Goal: Task Accomplishment & Management: Manage account settings

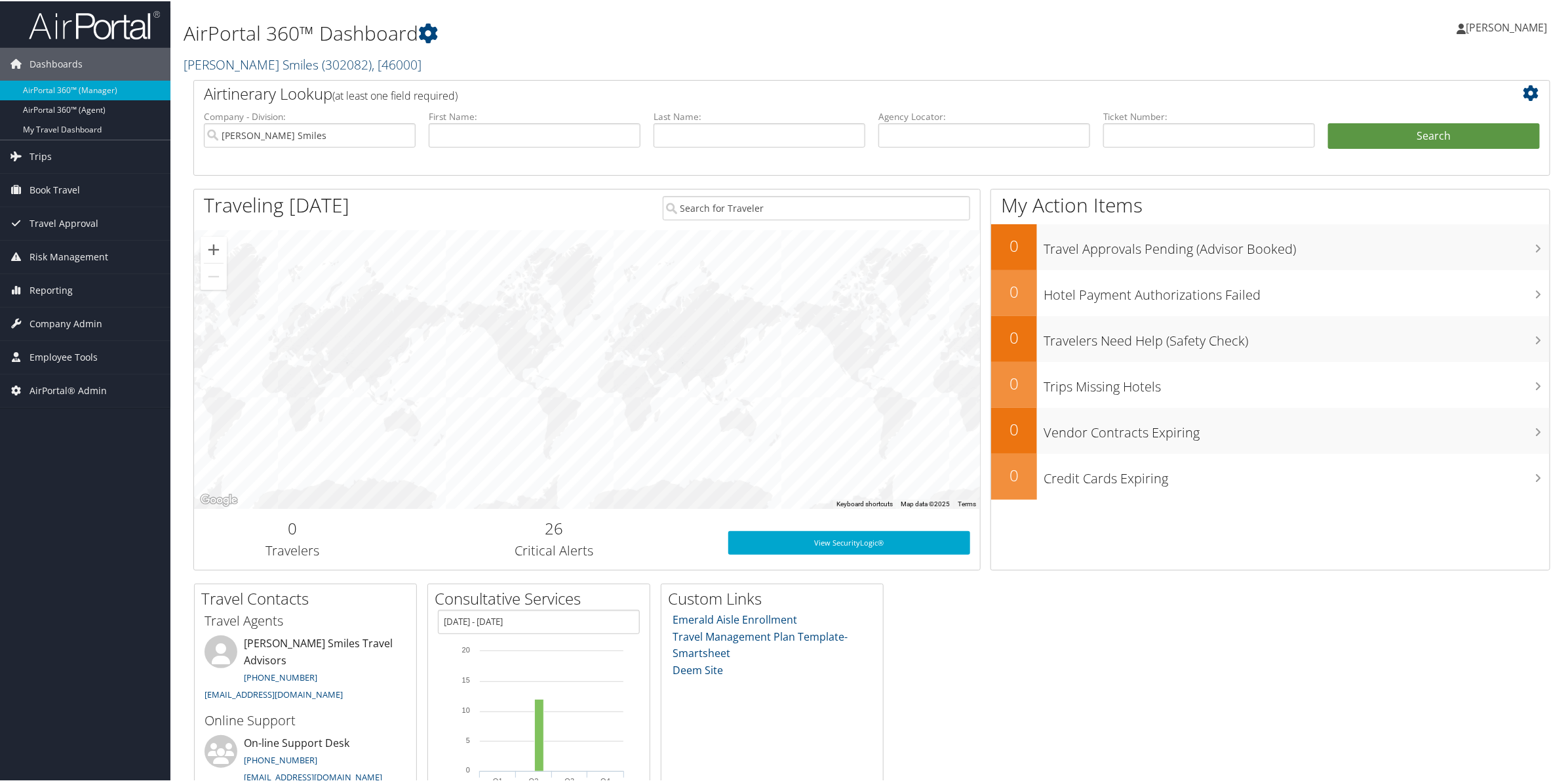
click at [322, 64] on span "( 302082 )" at bounding box center [346, 63] width 50 height 17
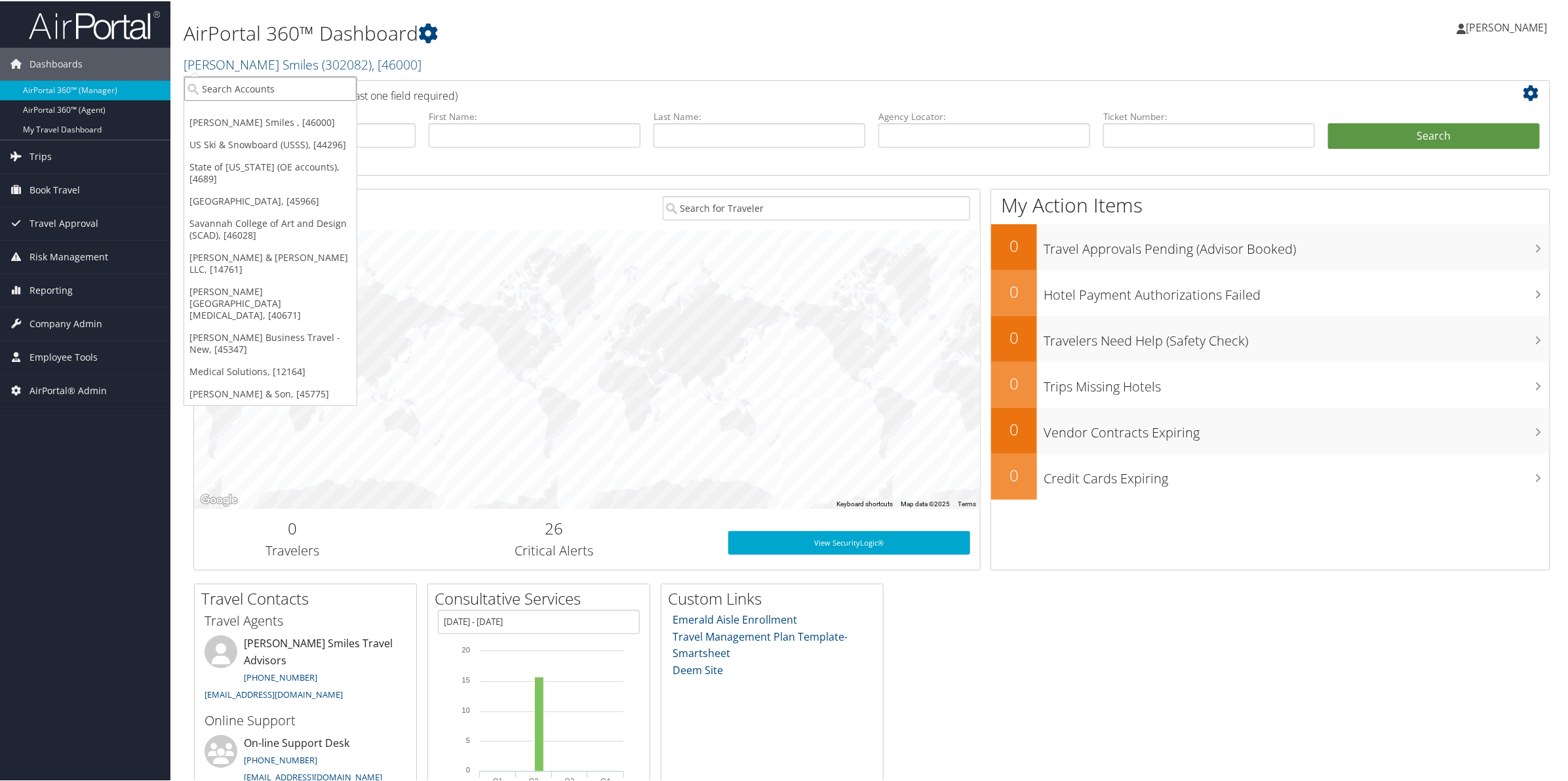
click at [206, 90] on input "search" at bounding box center [270, 87] width 172 height 24
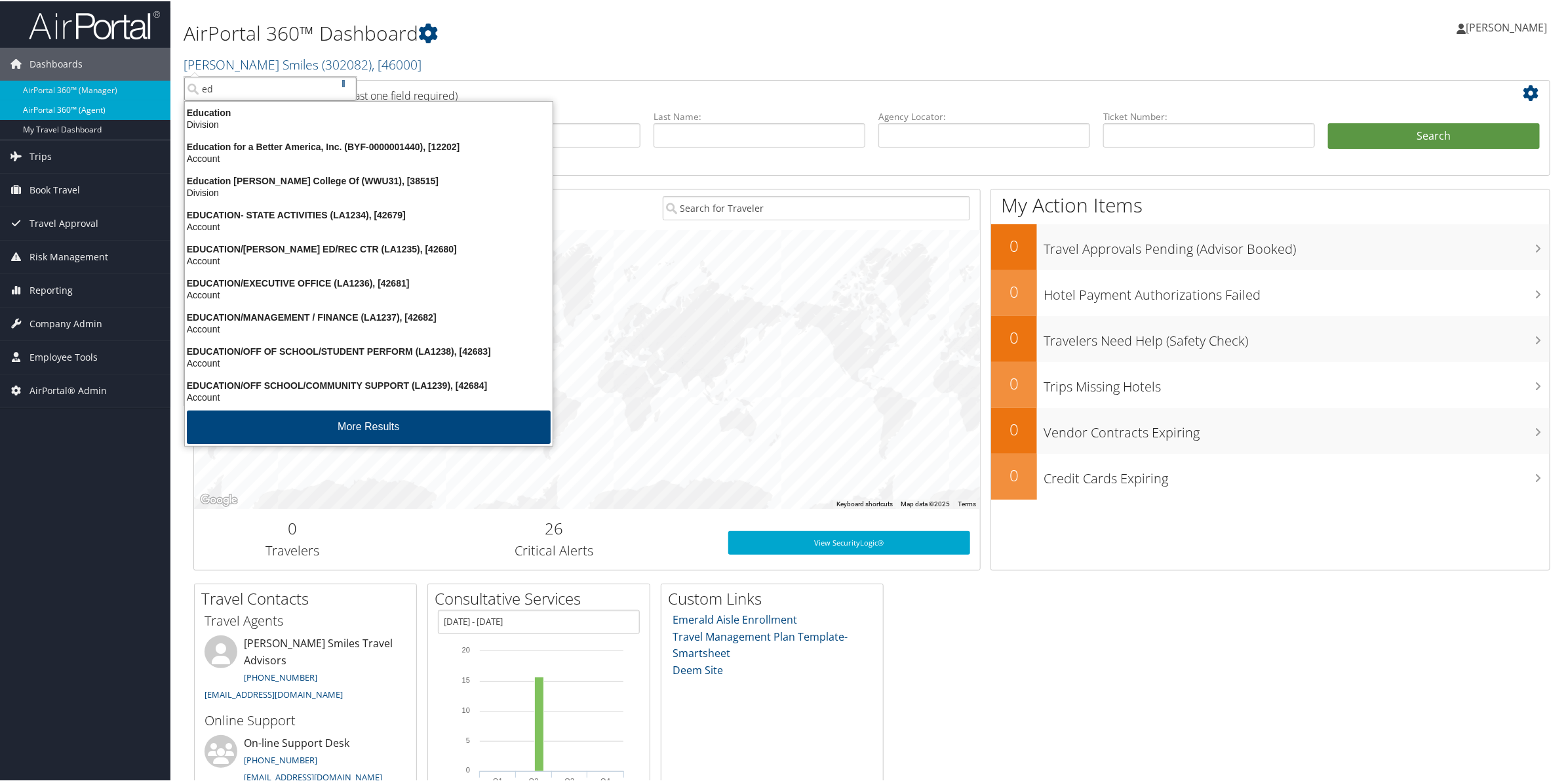
type input "e"
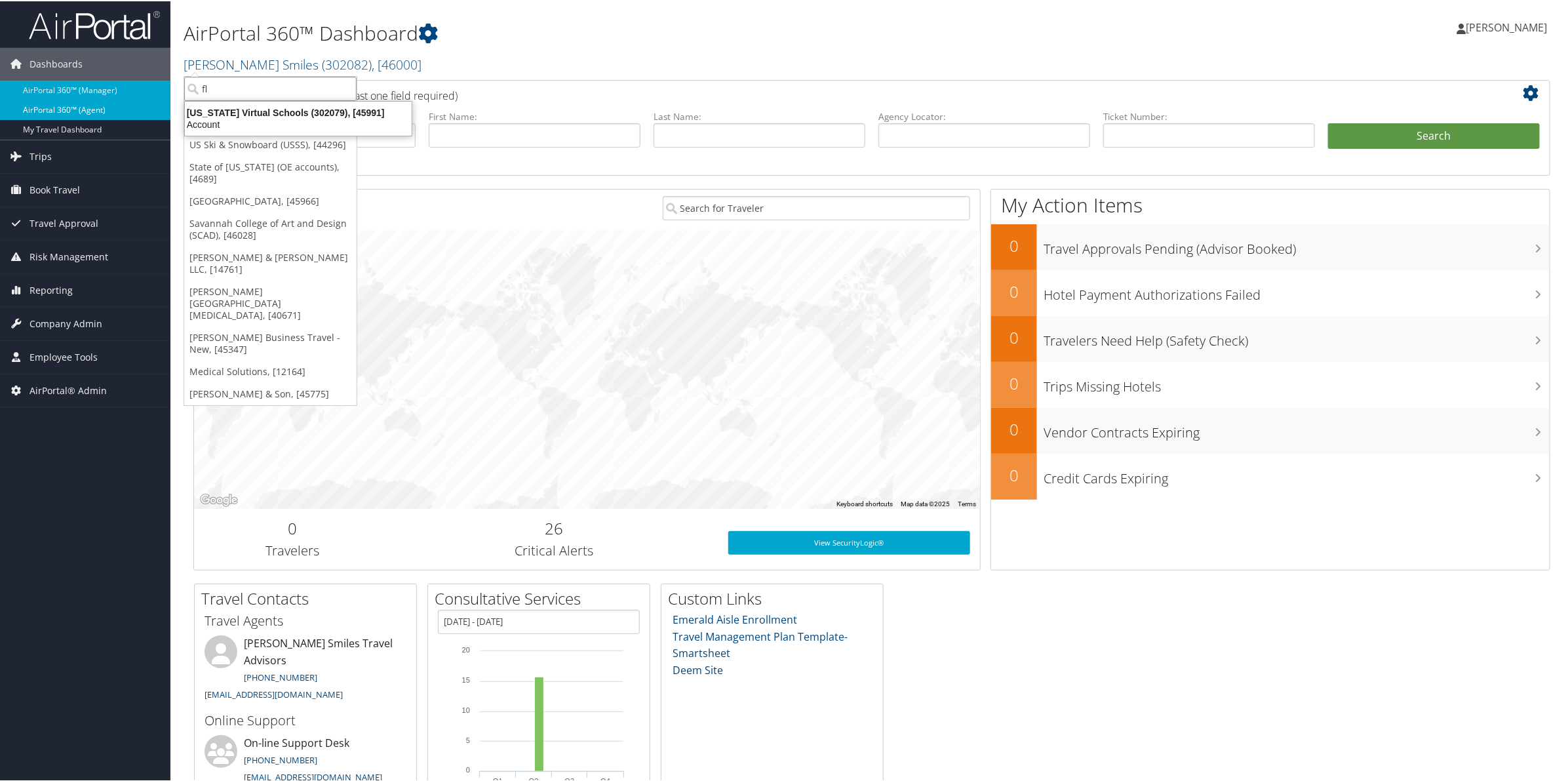
type input "f"
type input "idahoan"
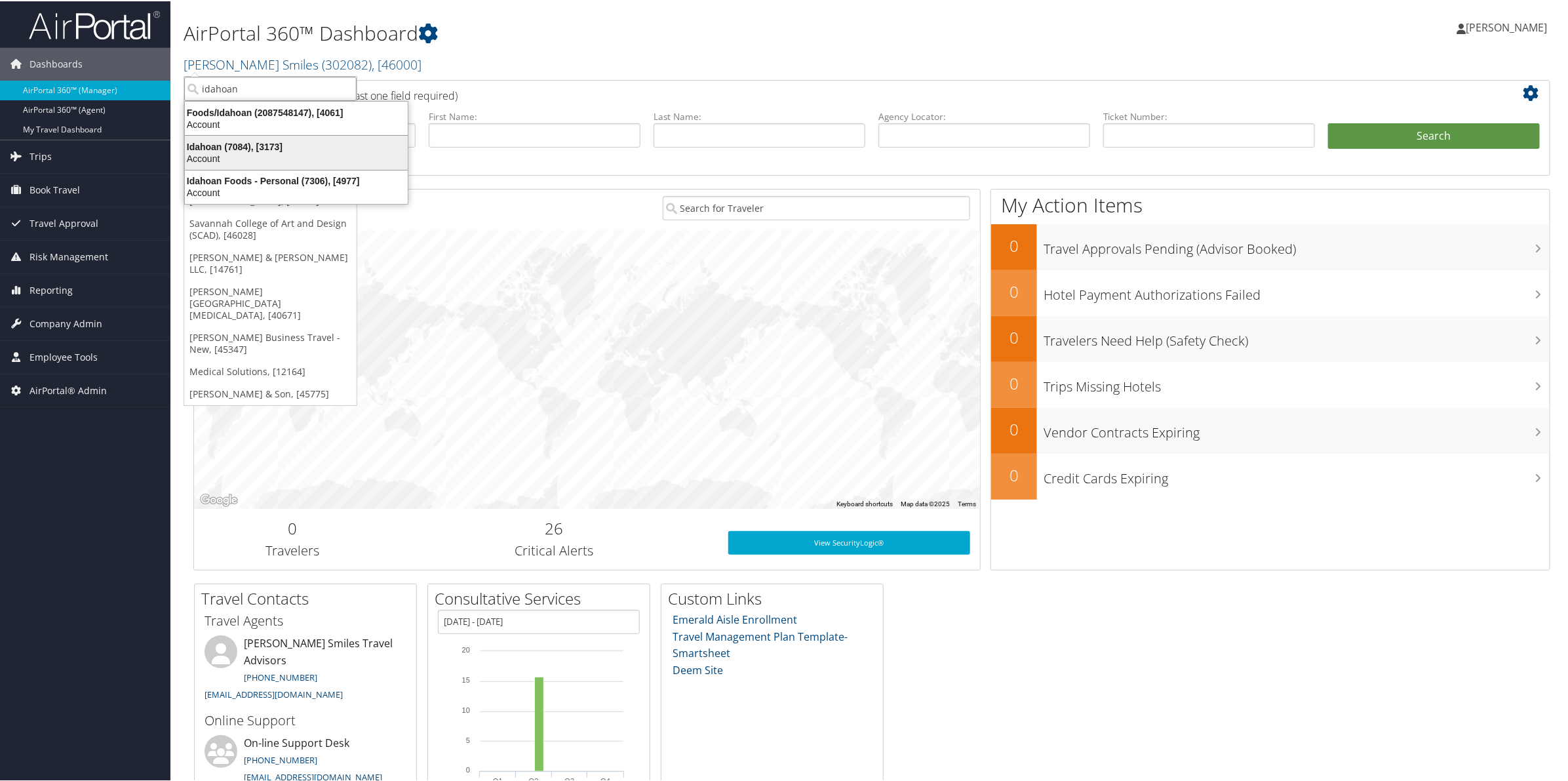
click at [253, 148] on div "Idahoan (7084), [3173]" at bounding box center [296, 146] width 239 height 12
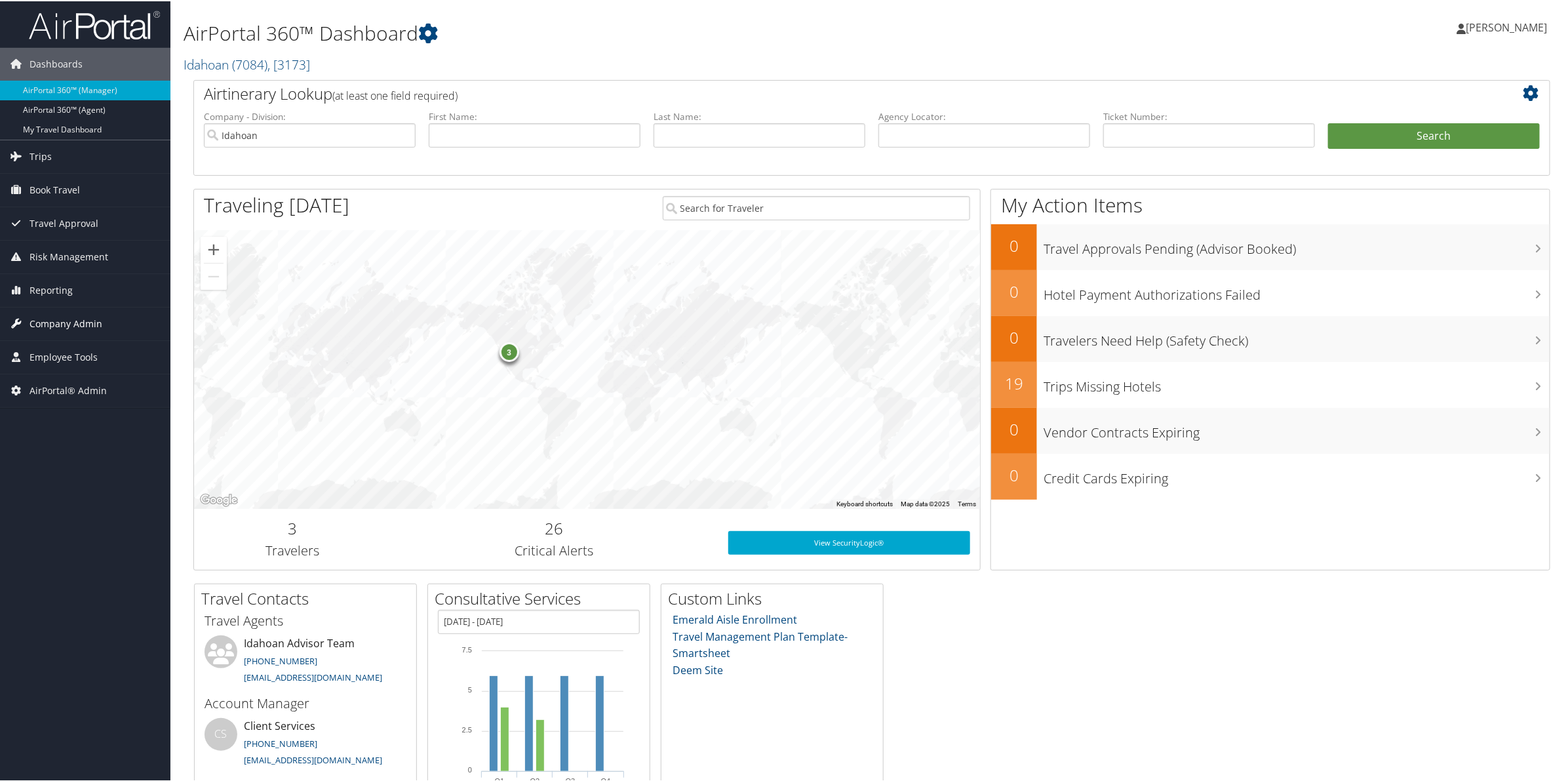
click at [95, 328] on span "Company Admin" at bounding box center [66, 322] width 73 height 33
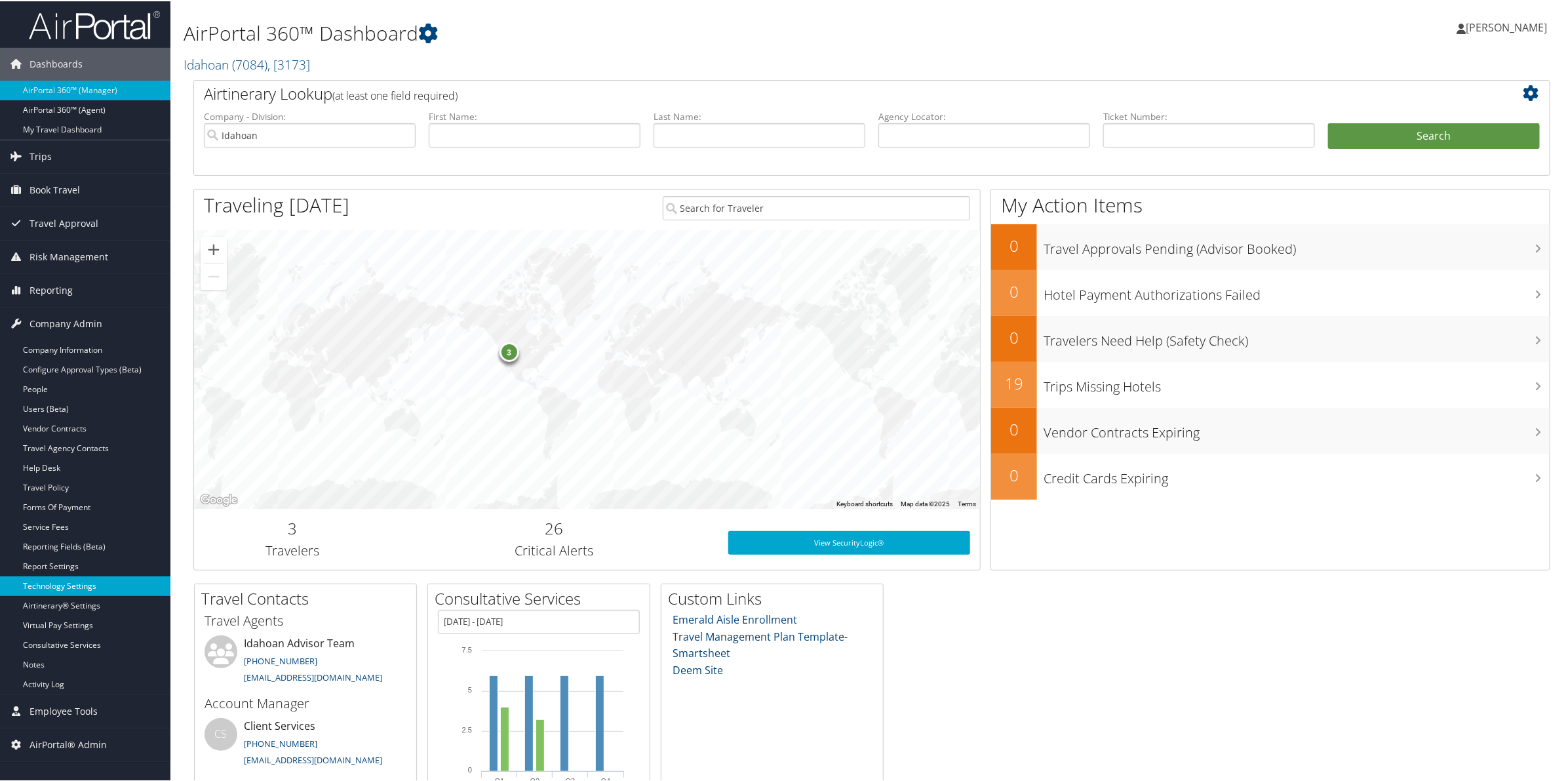
click at [78, 588] on link "Technology Settings" at bounding box center [85, 585] width 171 height 20
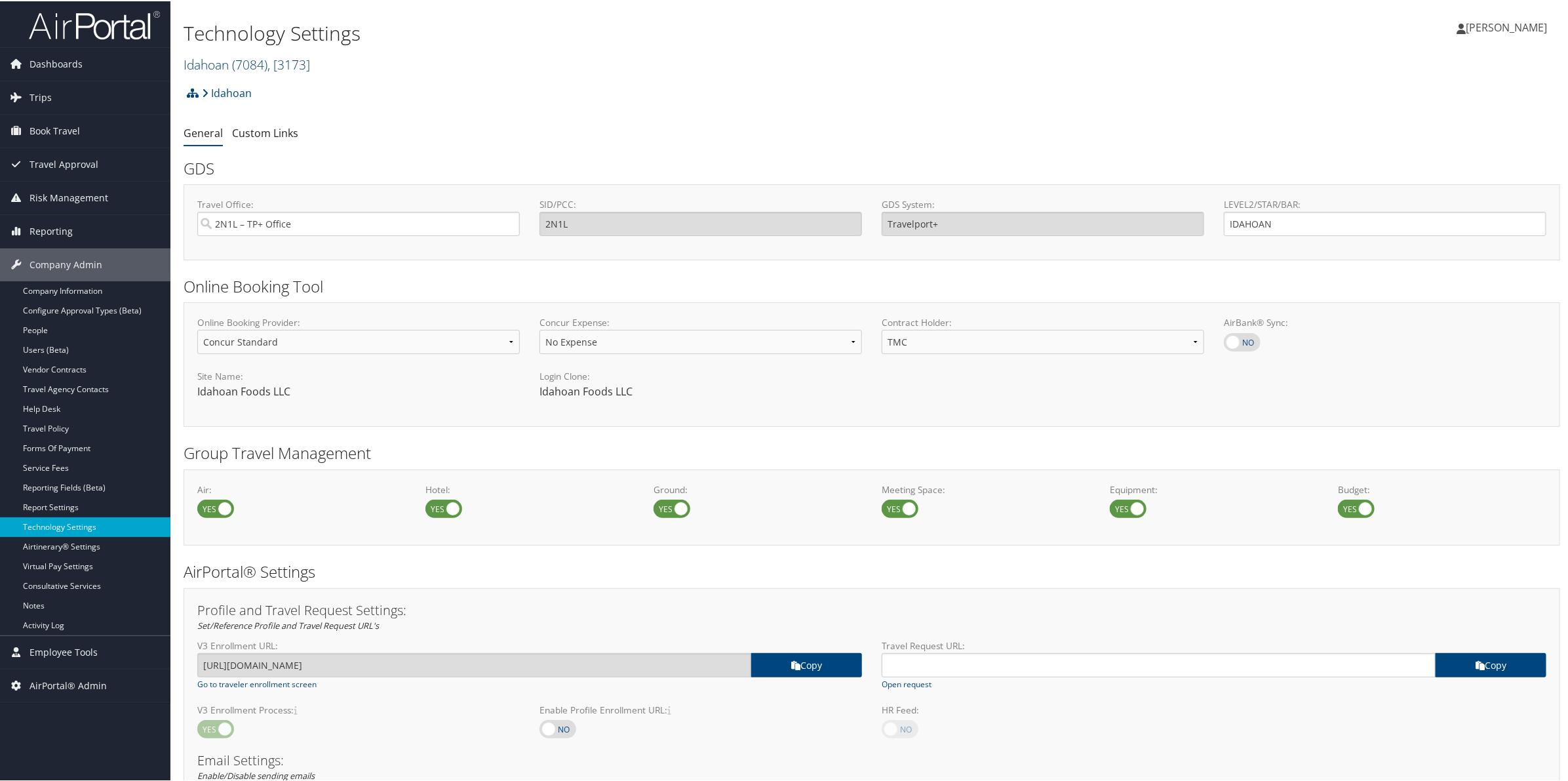
click at [250, 60] on span "( 7084 )" at bounding box center [250, 63] width 36 height 17
click at [221, 90] on input "search" at bounding box center [270, 87] width 172 height 24
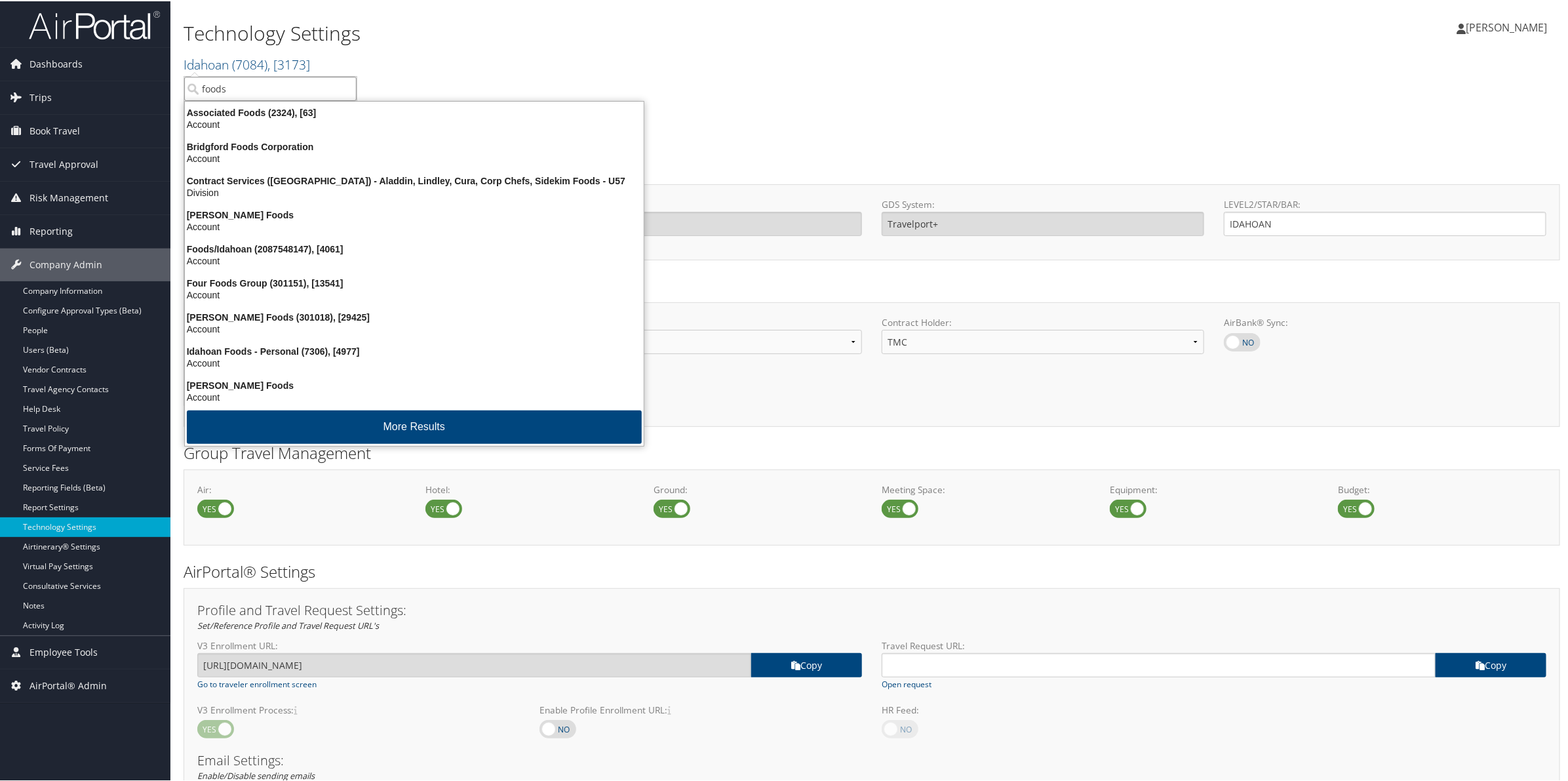
type input "foods/"
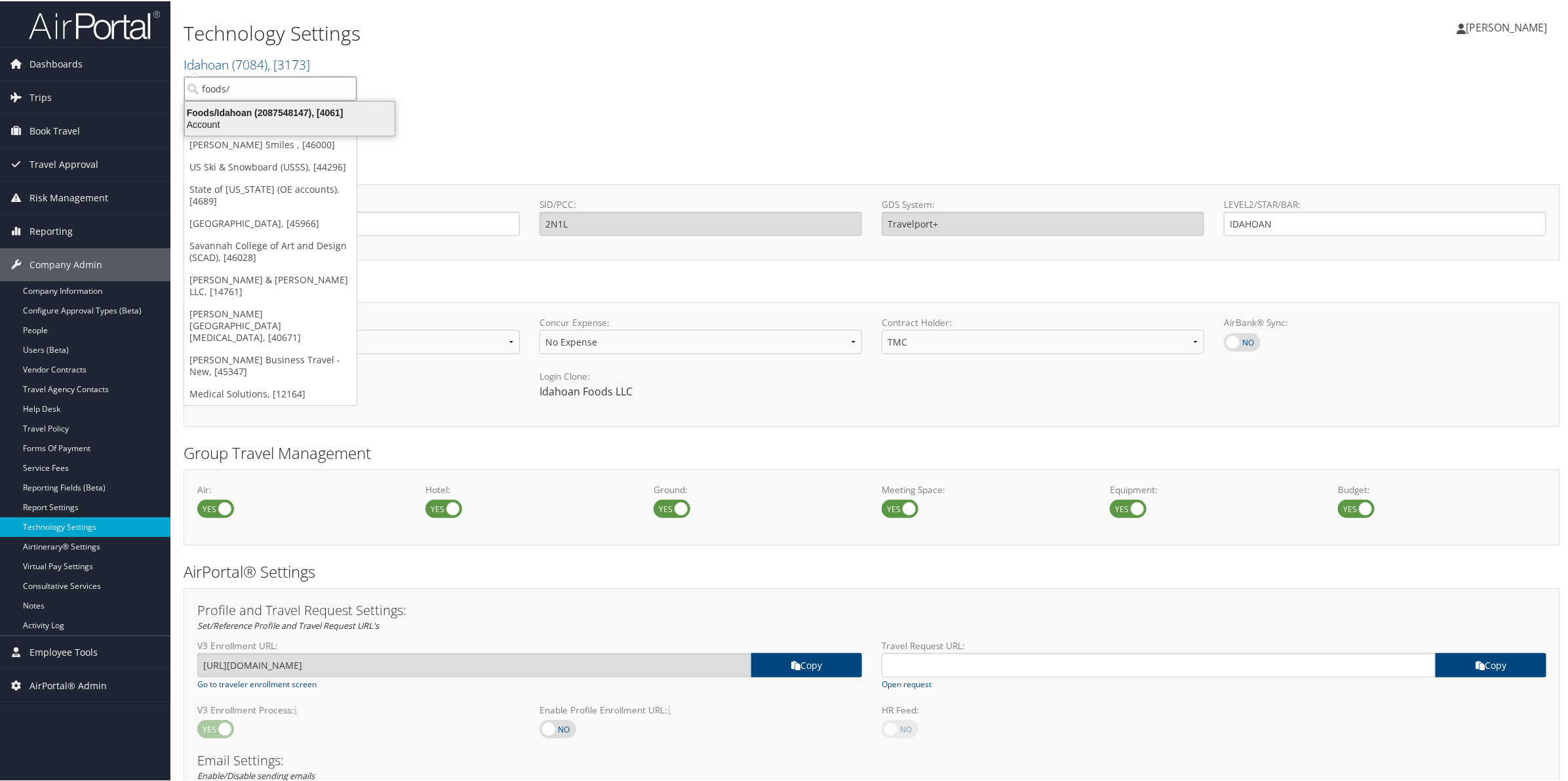
click at [263, 107] on div "Foods/Idahoan (2087548147), [4061]" at bounding box center [290, 111] width 225 height 12
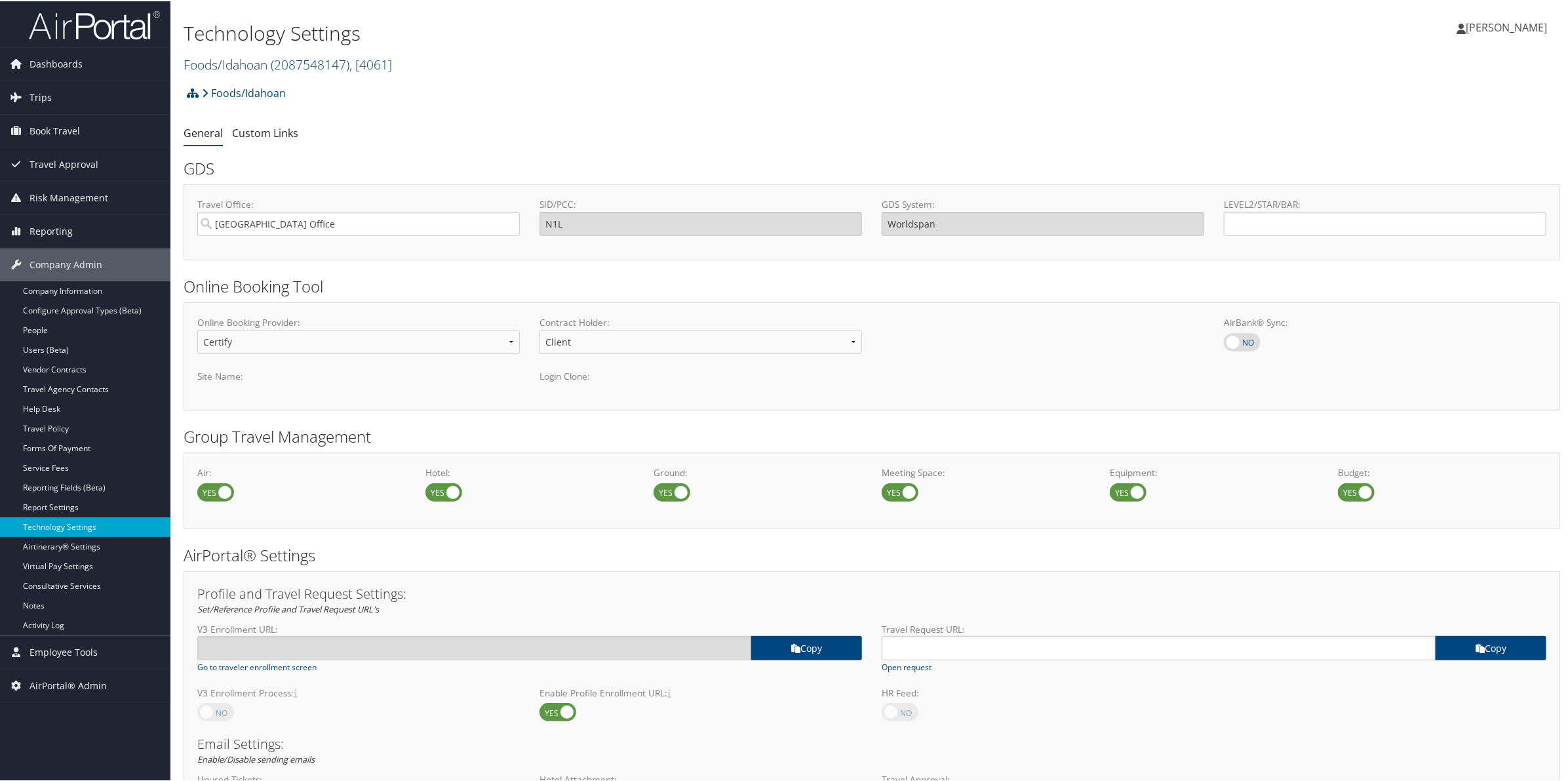
click at [266, 66] on link "Foods/Idahoan ( 2087548147 ) , [ 4061 ]" at bounding box center [288, 63] width 209 height 17
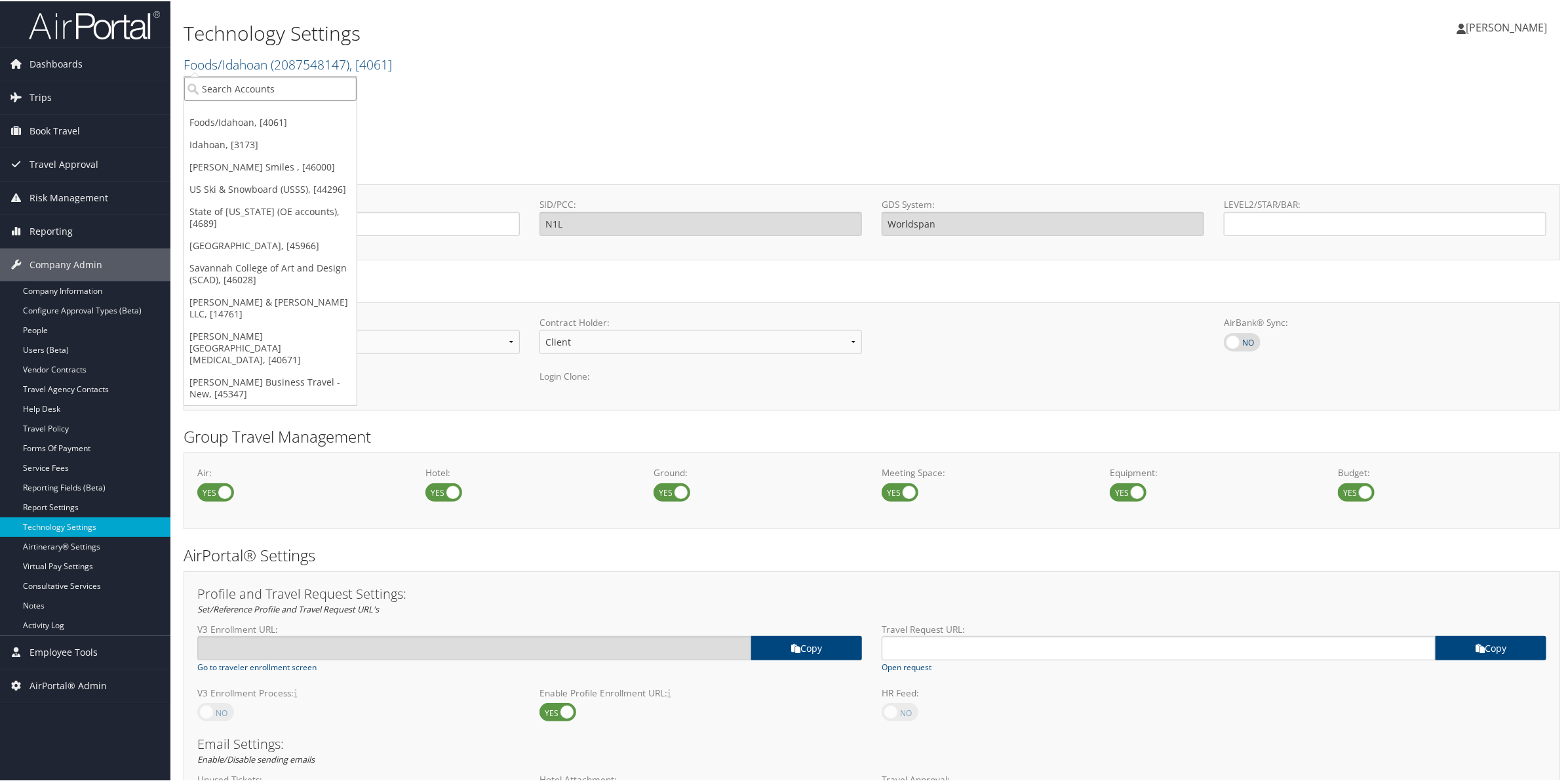
click at [217, 92] on input "search" at bounding box center [270, 87] width 172 height 24
type input "imaging b"
click at [239, 122] on div "Account" at bounding box center [338, 123] width 323 height 12
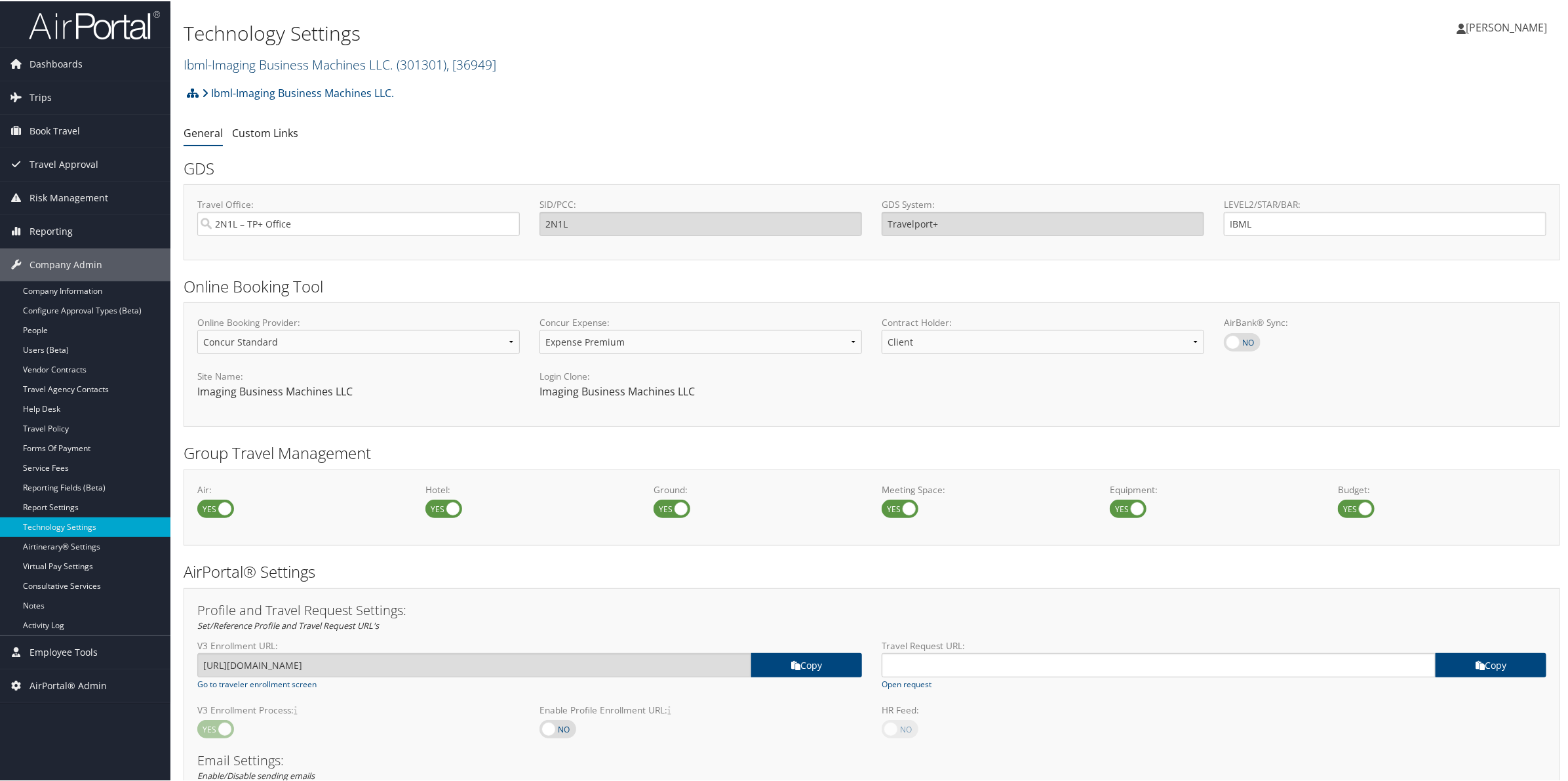
click at [261, 63] on link "Ibml-Imaging Business Machines LLC. ( 301301 ) , [ 36949 ]" at bounding box center [339, 63] width 313 height 17
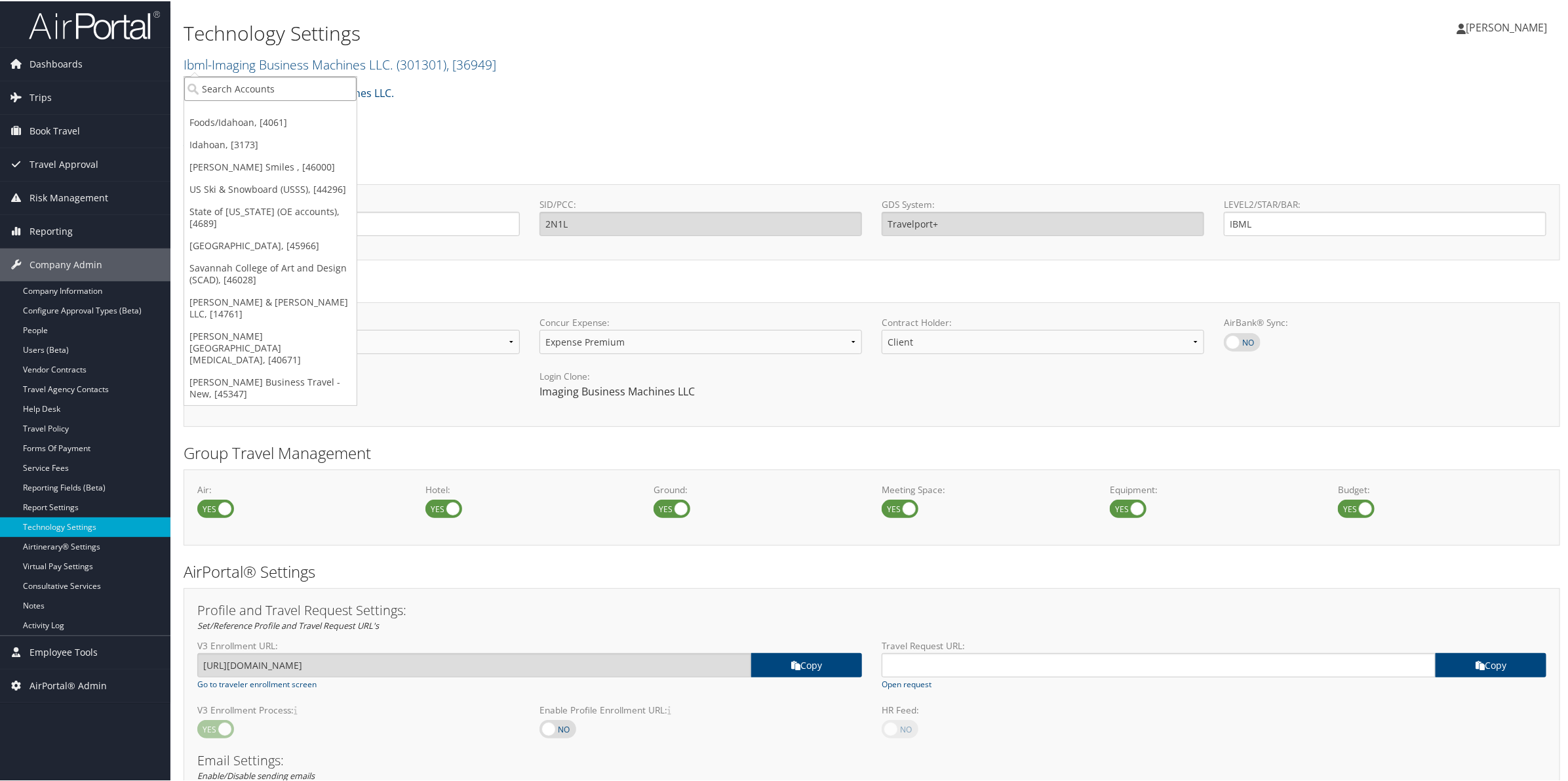
click at [241, 83] on input "search" at bounding box center [270, 87] width 172 height 24
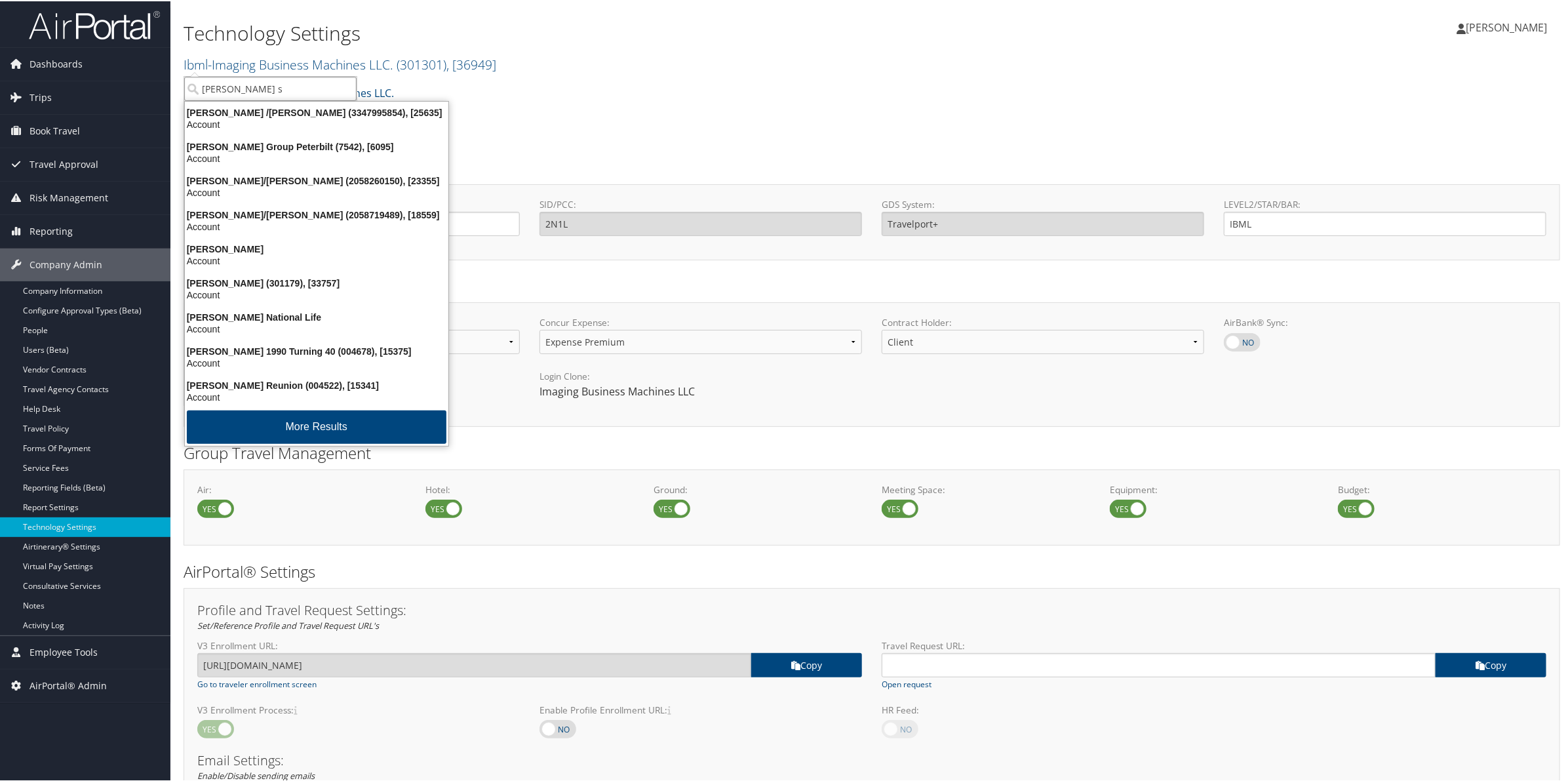
type input "jackson st"
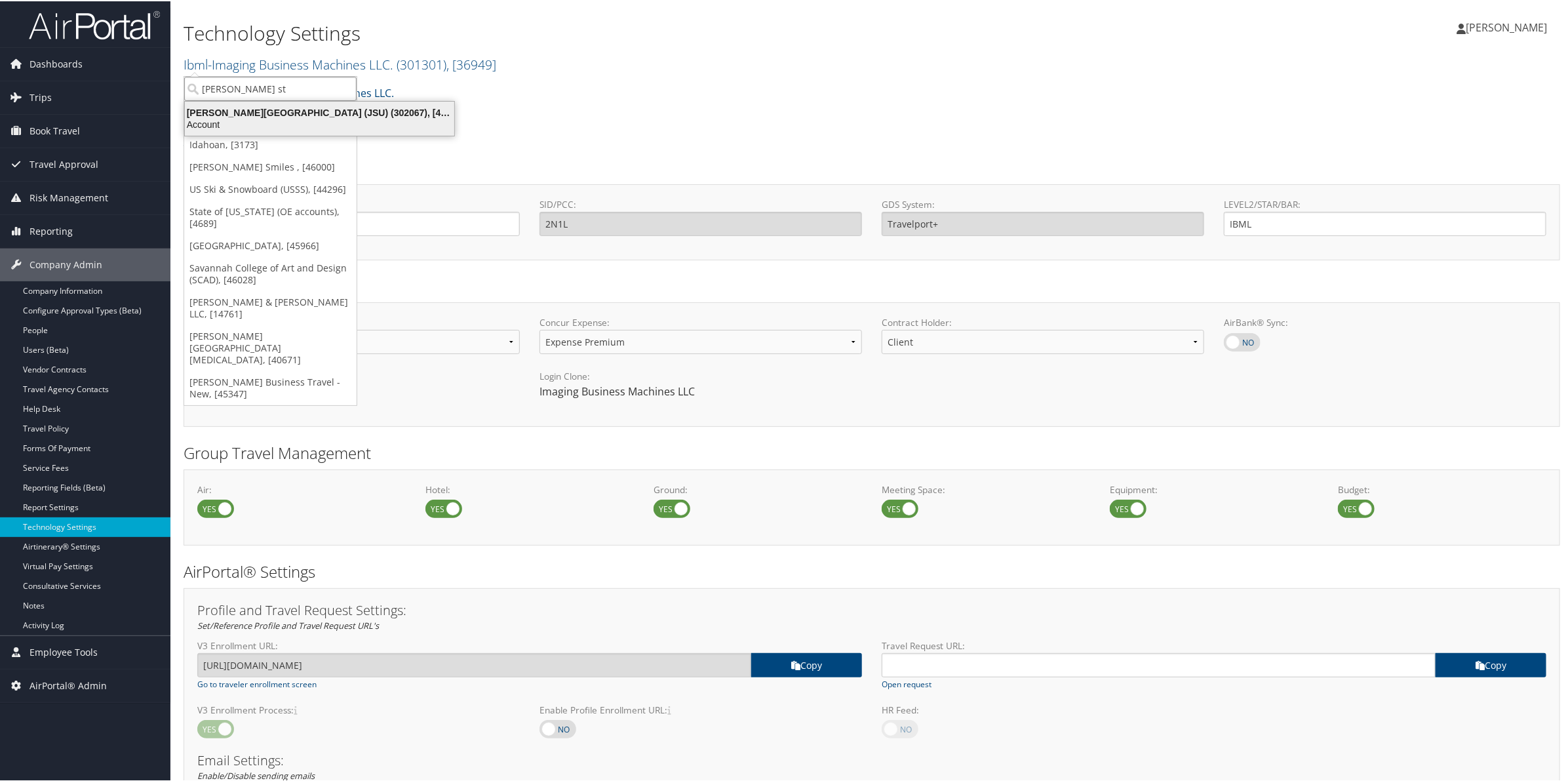
click at [269, 108] on div "Jackson State University (JSU) (302067), [45912]" at bounding box center [319, 111] width 285 height 12
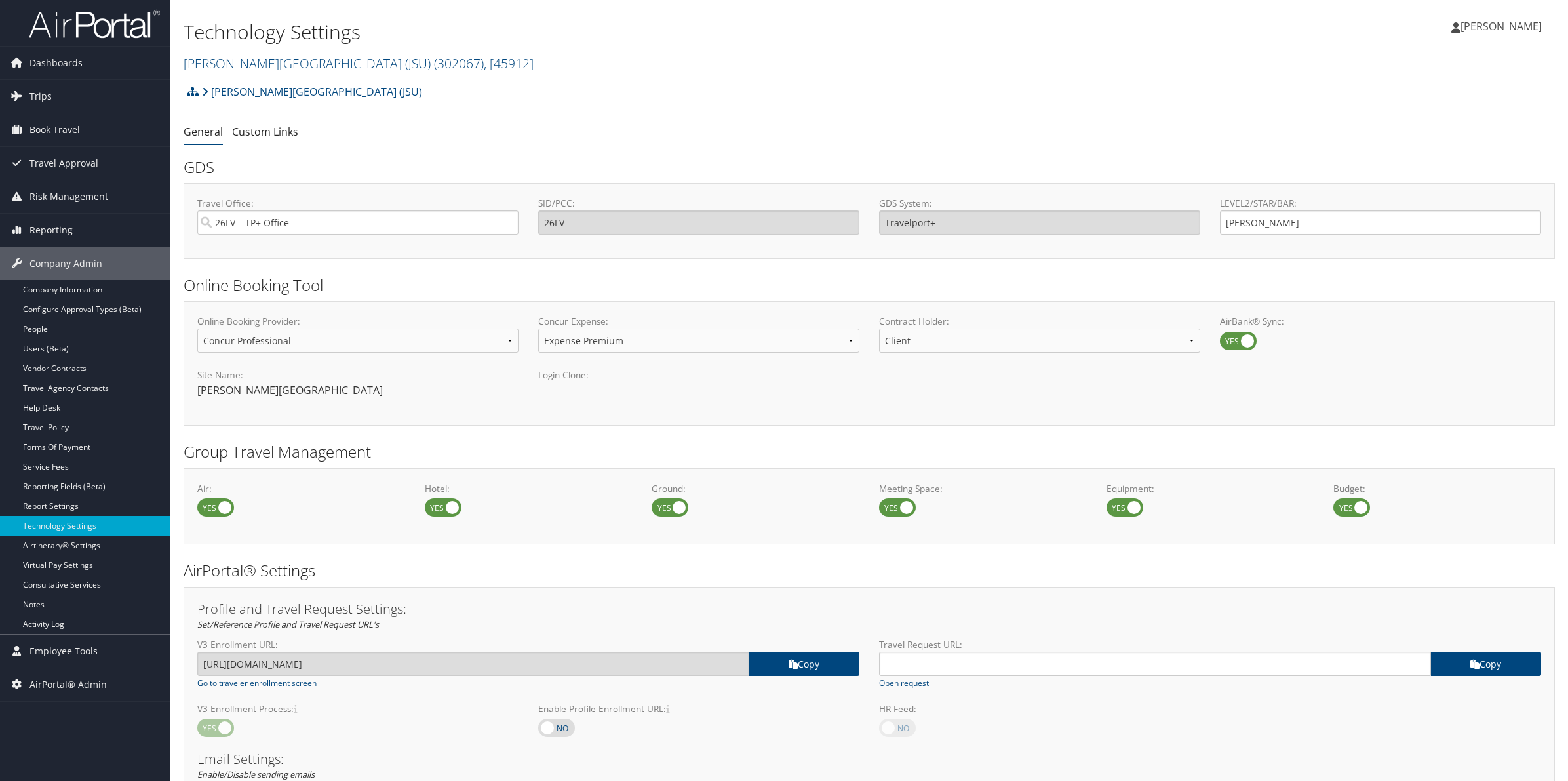
select select "4"
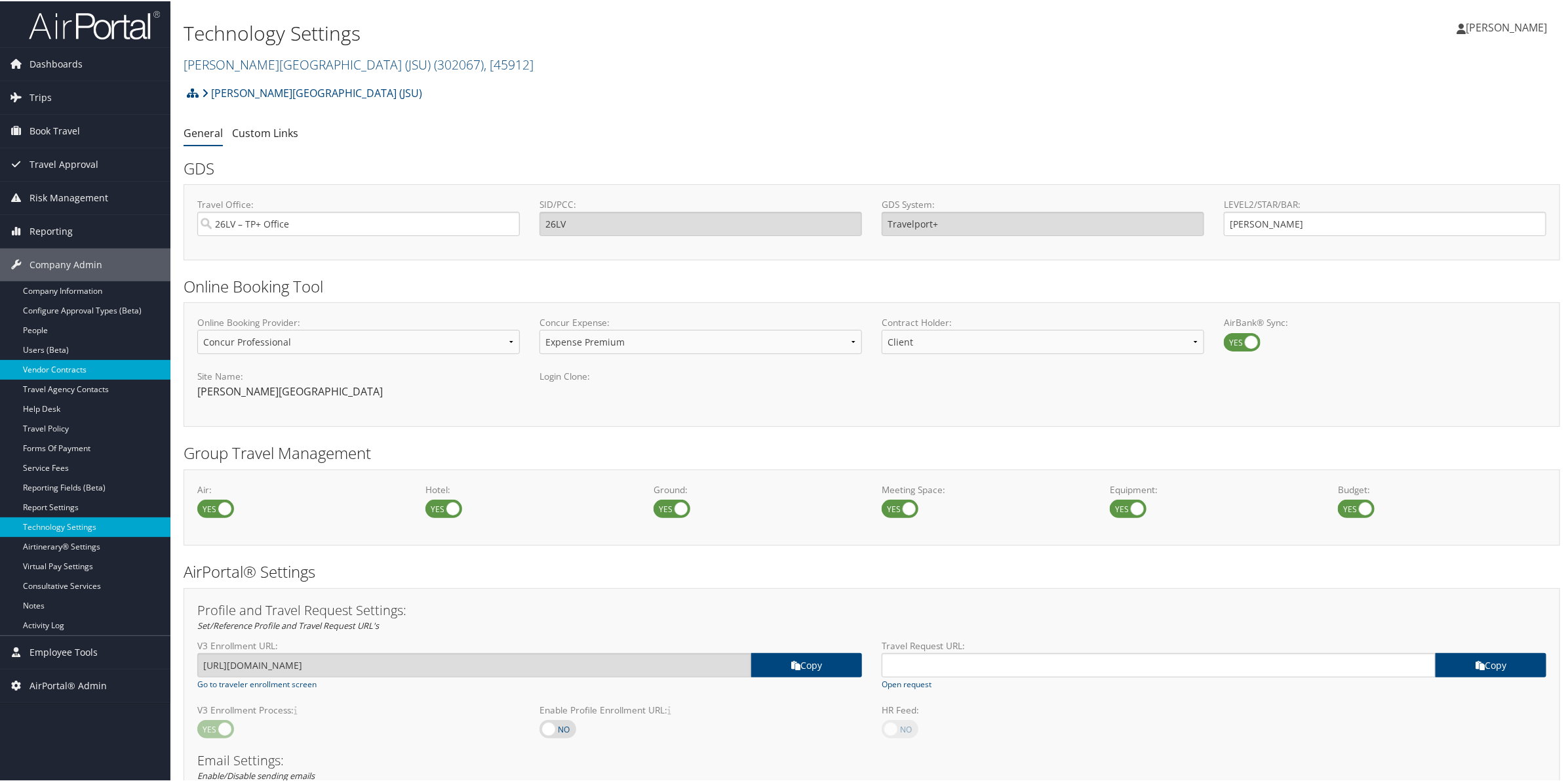
click at [59, 368] on link "Vendor Contracts" at bounding box center [85, 368] width 171 height 20
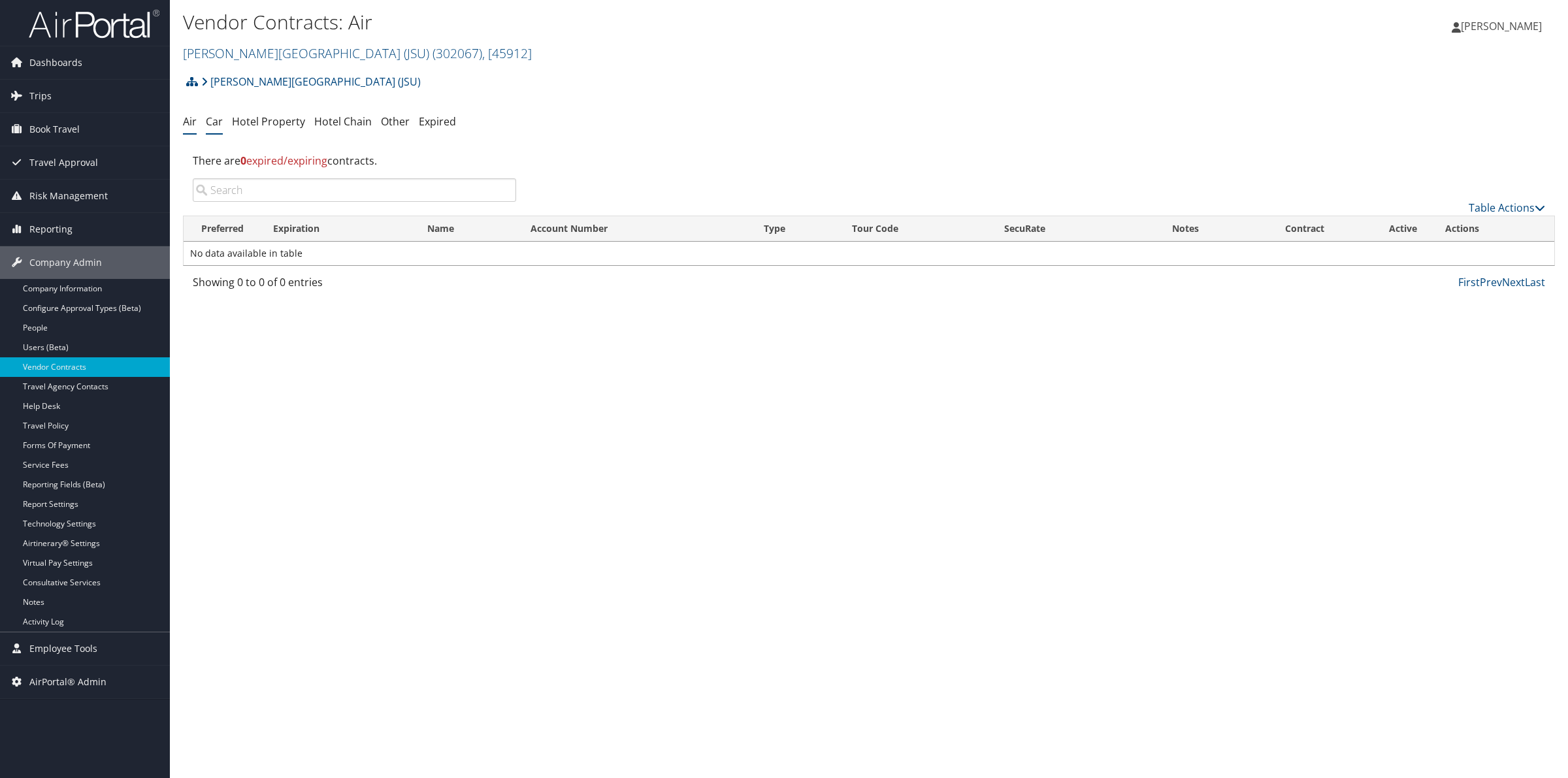
click at [216, 121] on link "Car" at bounding box center [214, 121] width 17 height 15
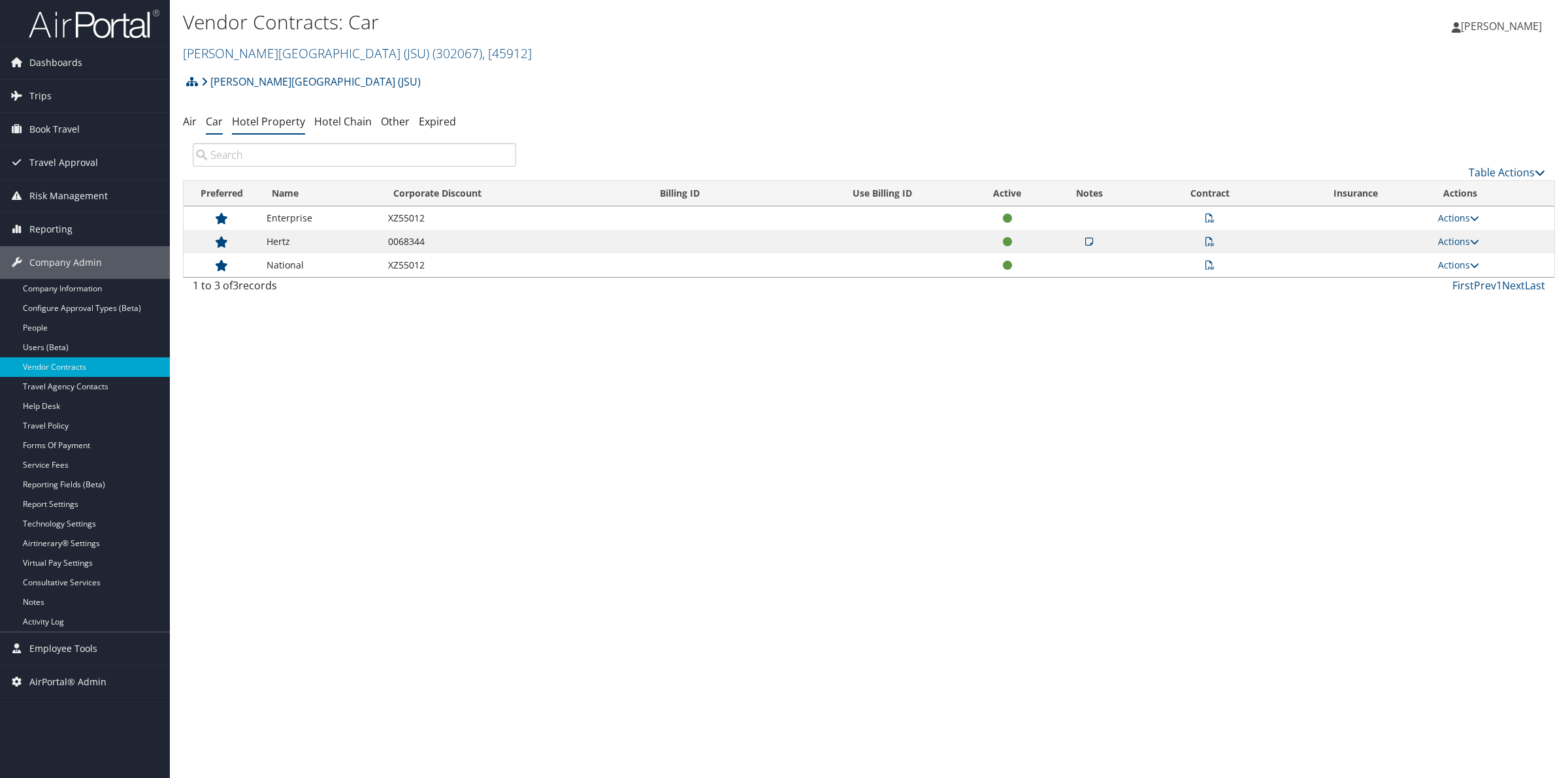
click at [284, 130] on li "Hotel Property" at bounding box center [269, 122] width 73 height 24
click at [289, 124] on link "Hotel Property" at bounding box center [269, 121] width 73 height 15
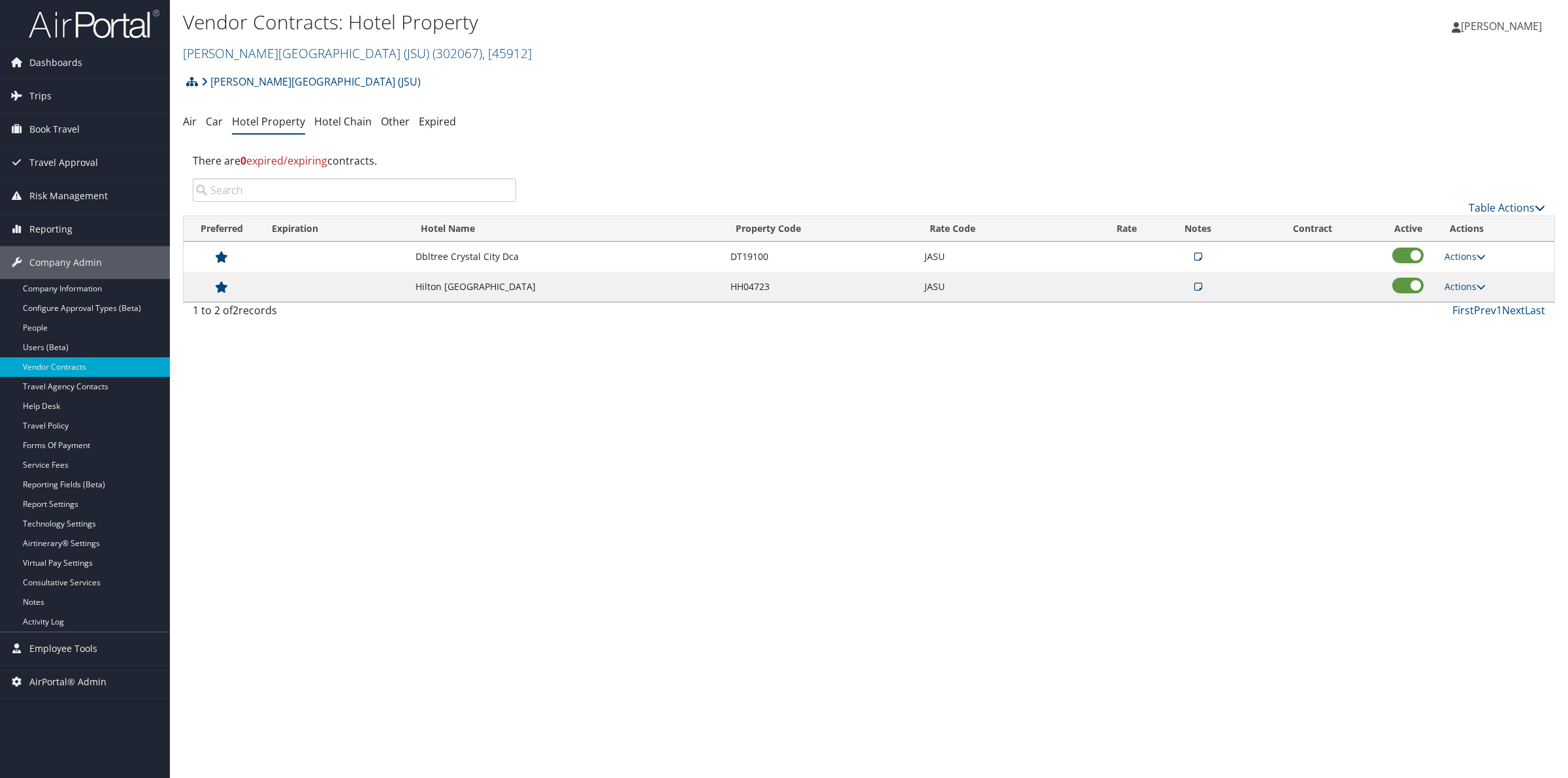
click at [257, 190] on input "search" at bounding box center [354, 190] width 324 height 24
click at [260, 51] on link "Jackson State University (JSU) ( 302067 ) , [ 45912 ]" at bounding box center [357, 53] width 349 height 17
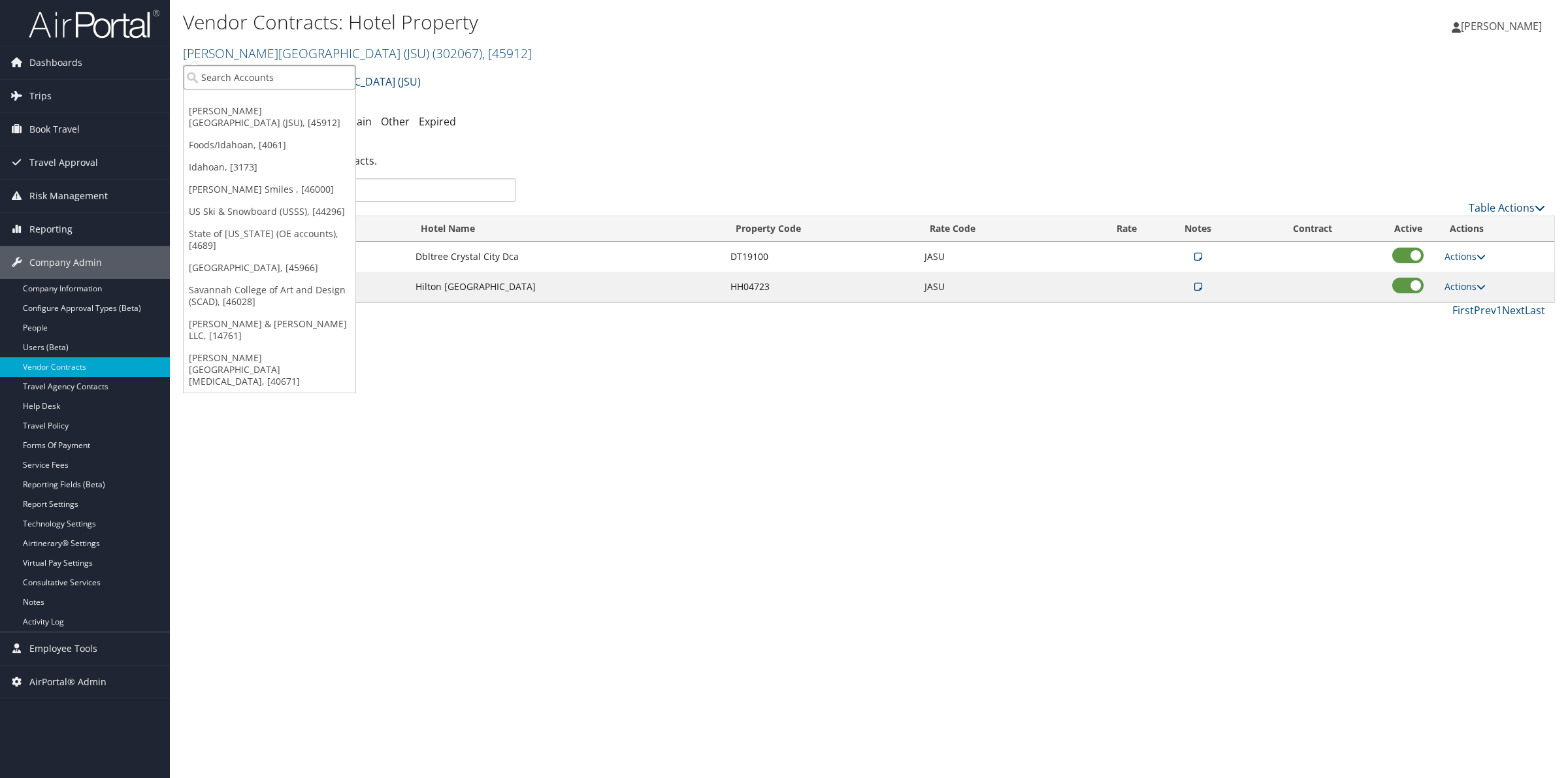
click at [246, 75] on input "search" at bounding box center [269, 77] width 172 height 24
type input "jobo"
click at [210, 108] on div "Account" at bounding box center [272, 113] width 191 height 12
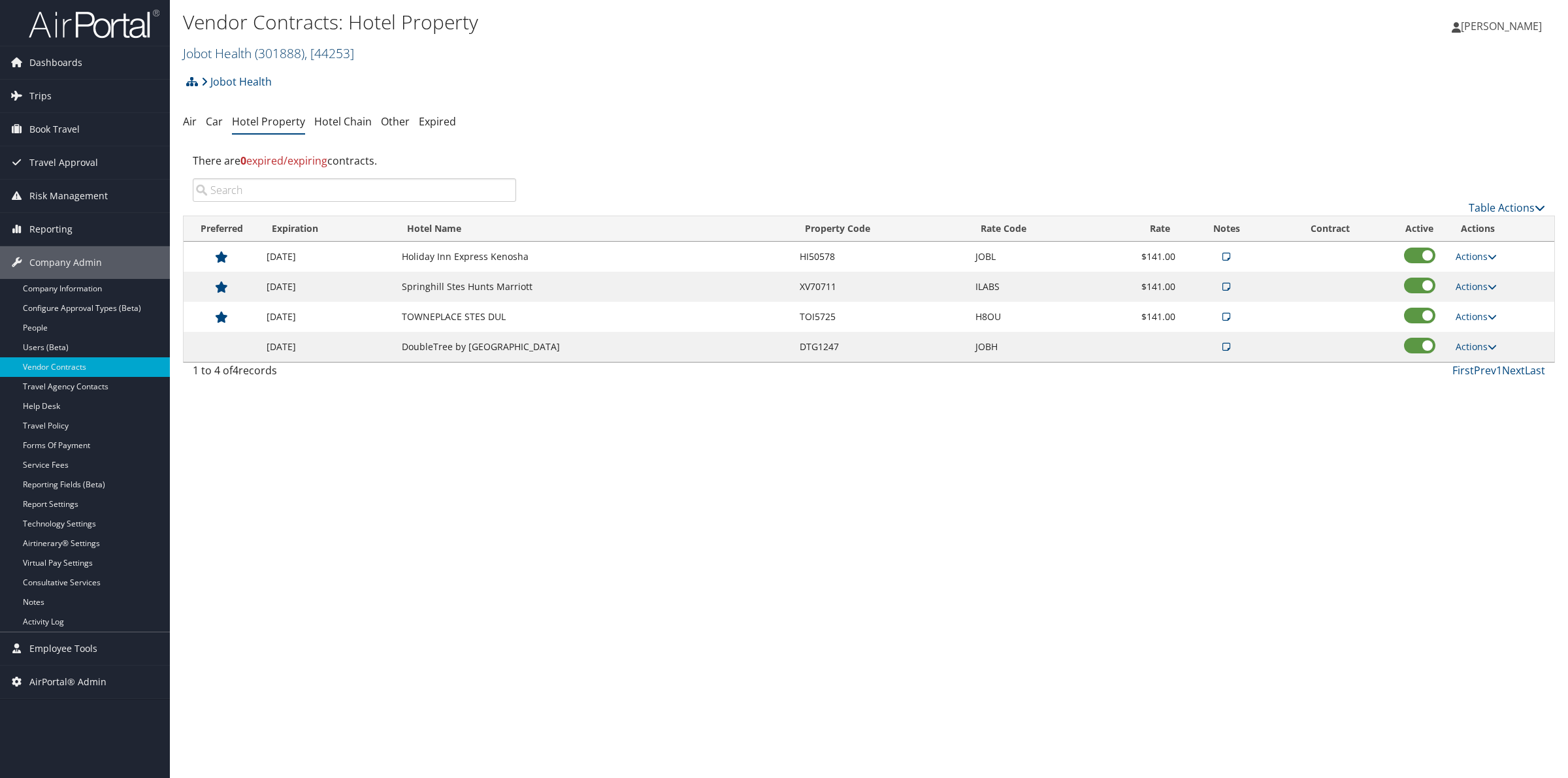
click at [252, 53] on link "Jobot Health ( 301888 ) , [ 44253 ]" at bounding box center [268, 53] width 171 height 17
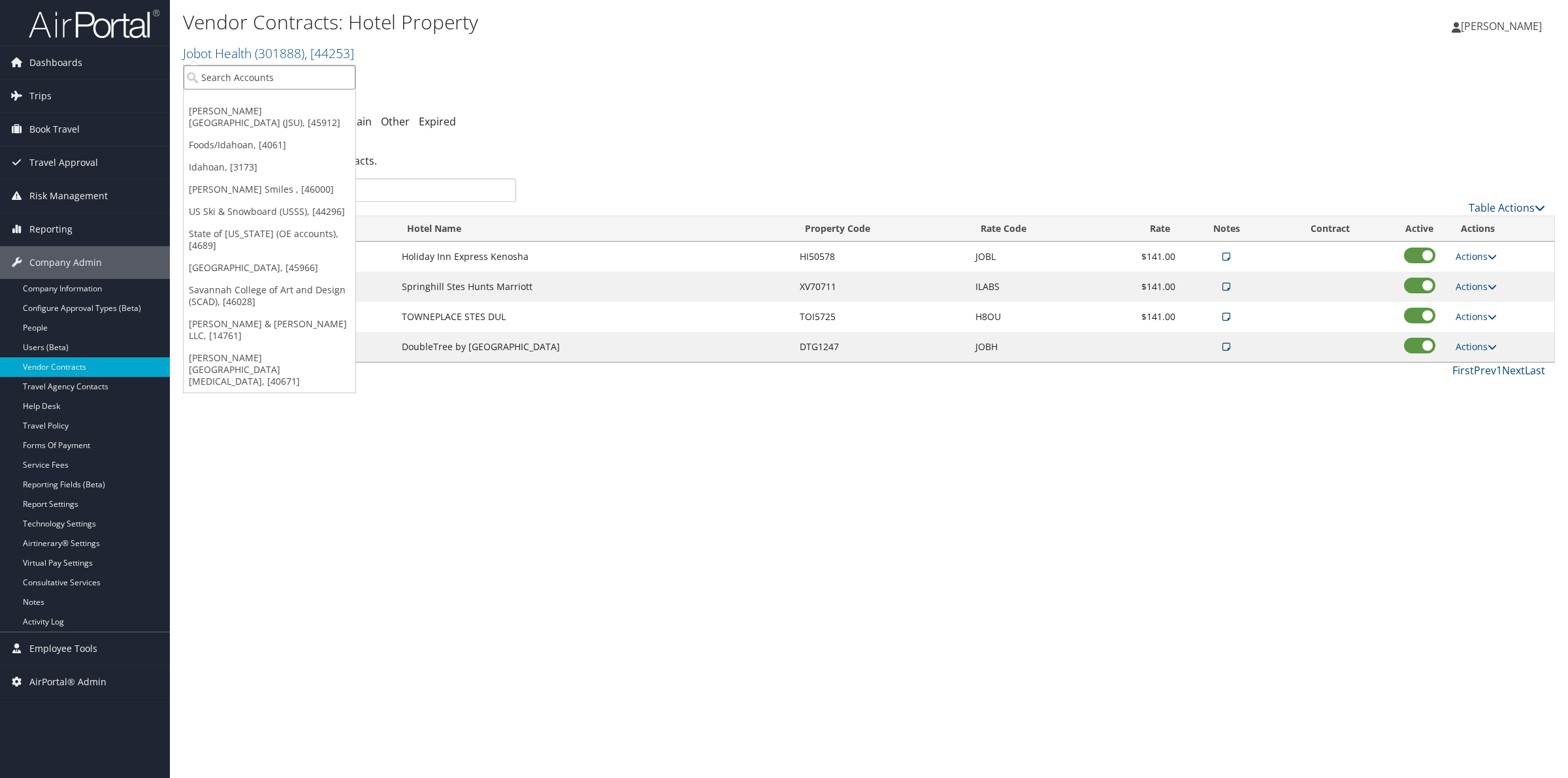
click at [242, 79] on input "search" at bounding box center [269, 77] width 172 height 24
type input "kpg"
drag, startPoint x: 233, startPoint y: 82, endPoint x: 135, endPoint y: 66, distance: 99.3
click at [158, 53] on div "Dashboards AirPortal 360™ (Manager) AirPortal 360™ (Agent) My Travel Dashboard …" at bounding box center [784, 389] width 1568 height 778
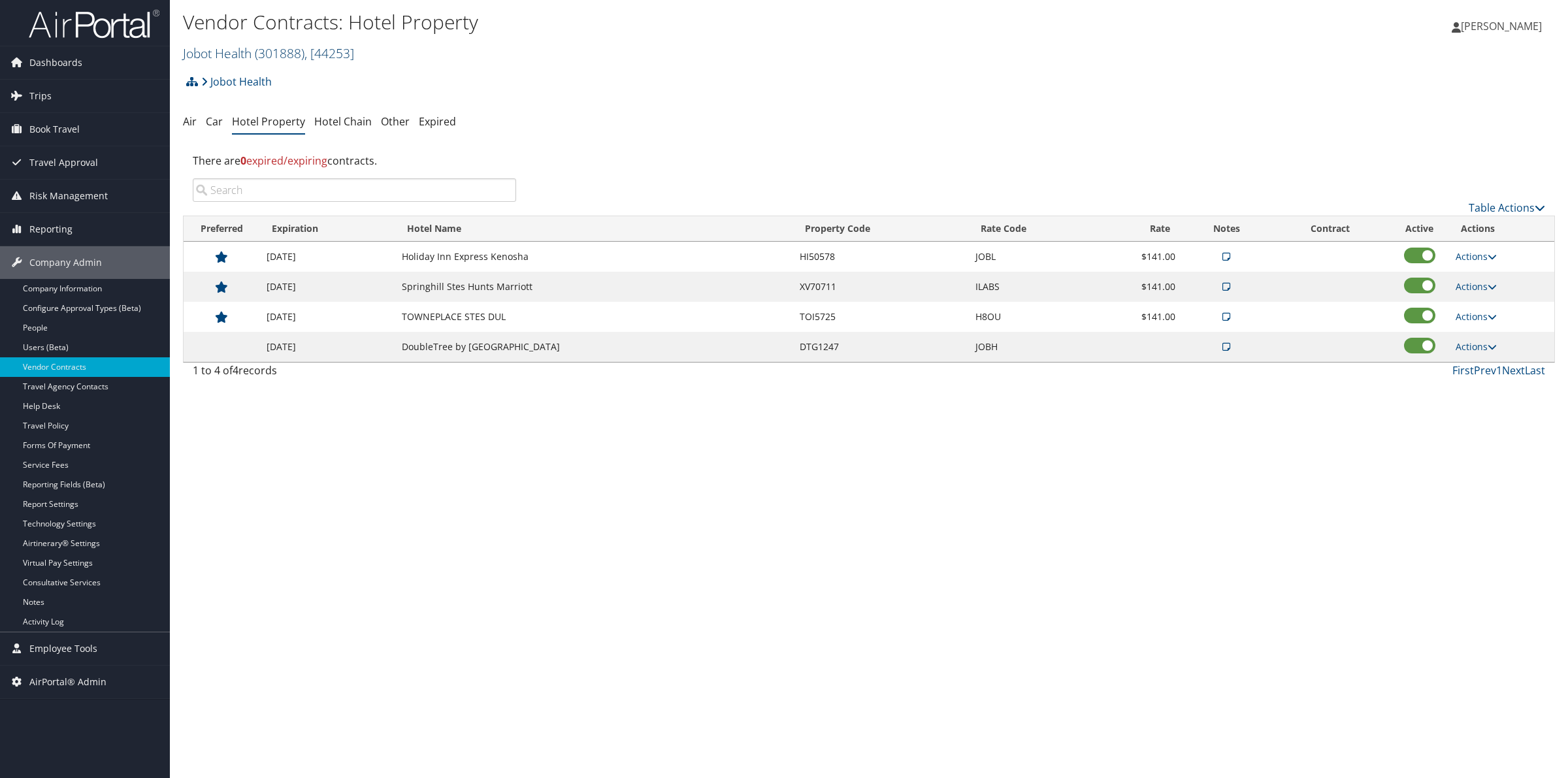
click at [249, 49] on link "Jobot Health ( 301888 ) , [ 44253 ]" at bounding box center [268, 53] width 171 height 17
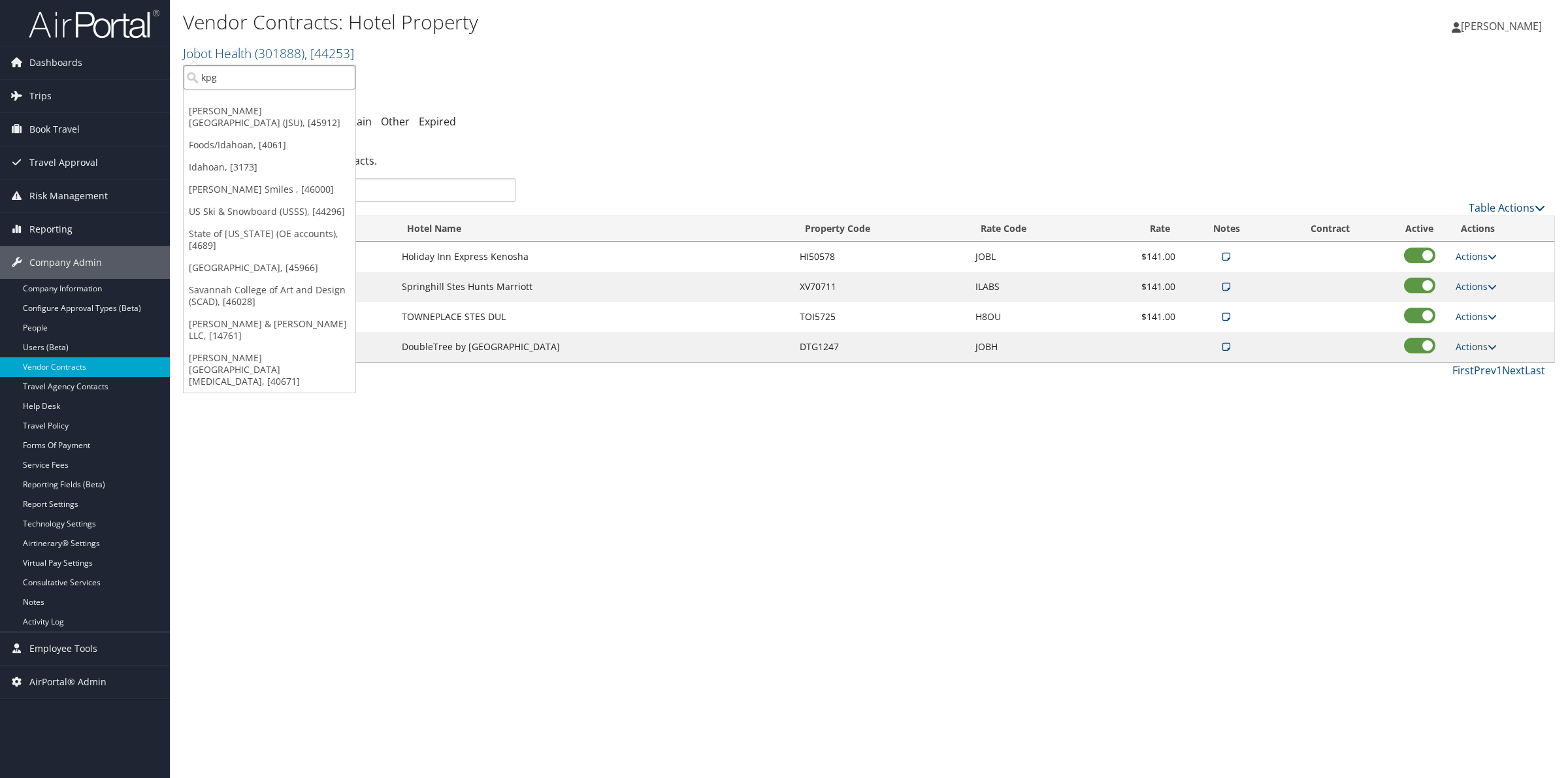
click at [227, 79] on input "kpg" at bounding box center [269, 77] width 172 height 24
type input "landmark"
click at [232, 105] on div "Landmark (0CA559), [2729]" at bounding box center [305, 101] width 257 height 12
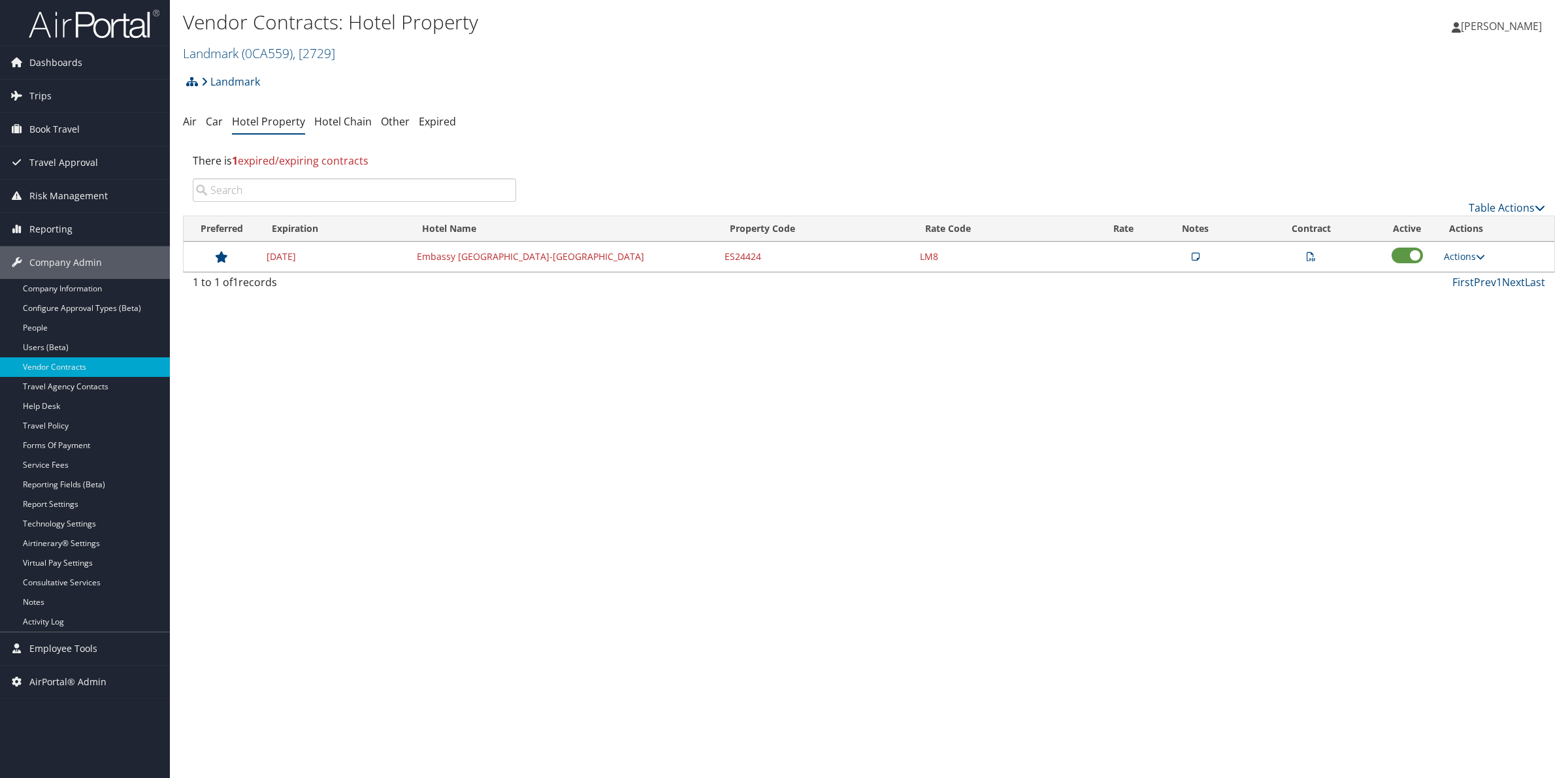
click at [88, 287] on link "Company Information" at bounding box center [85, 289] width 170 height 20
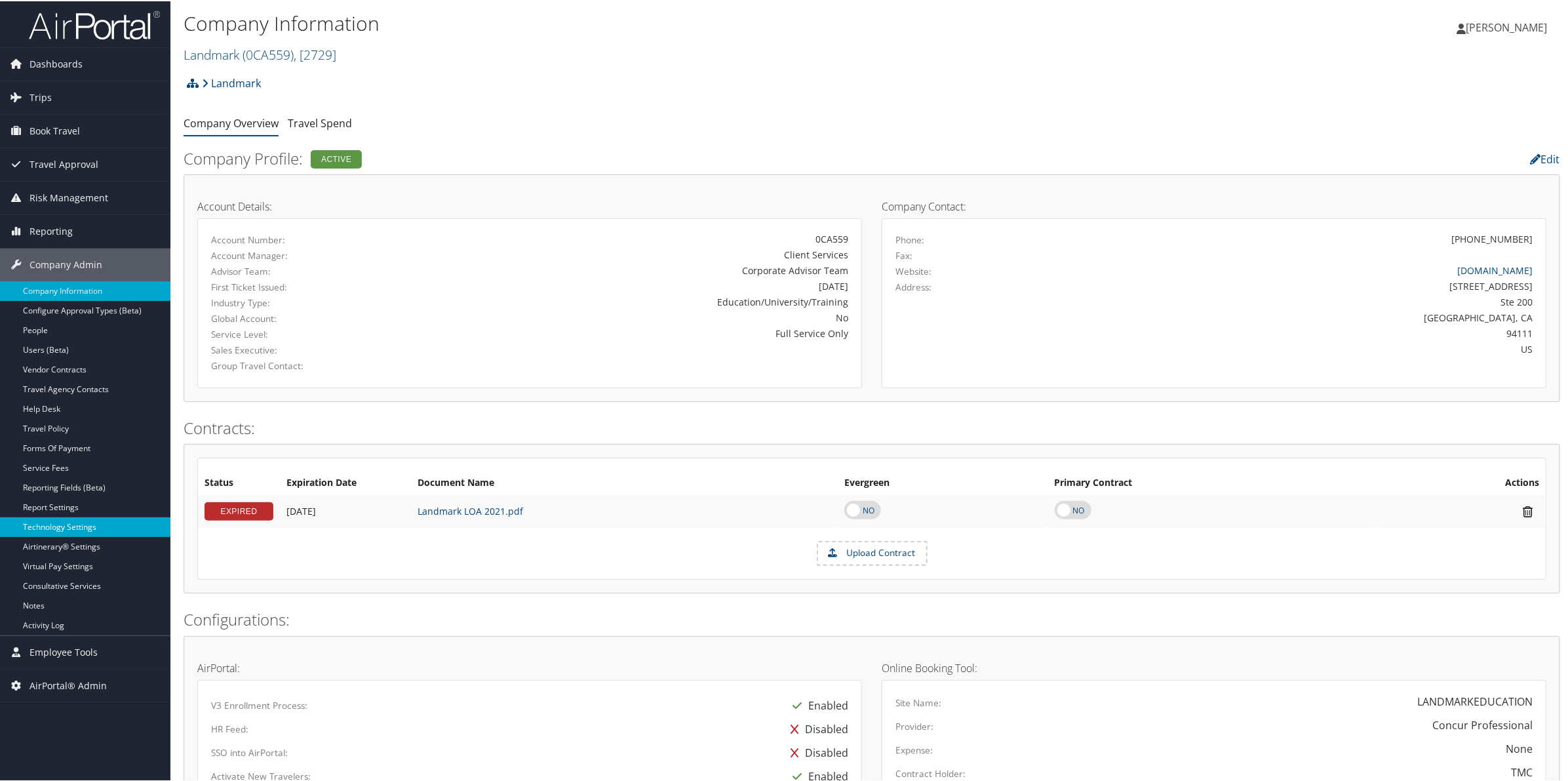
click at [84, 528] on link "Technology Settings" at bounding box center [85, 526] width 171 height 20
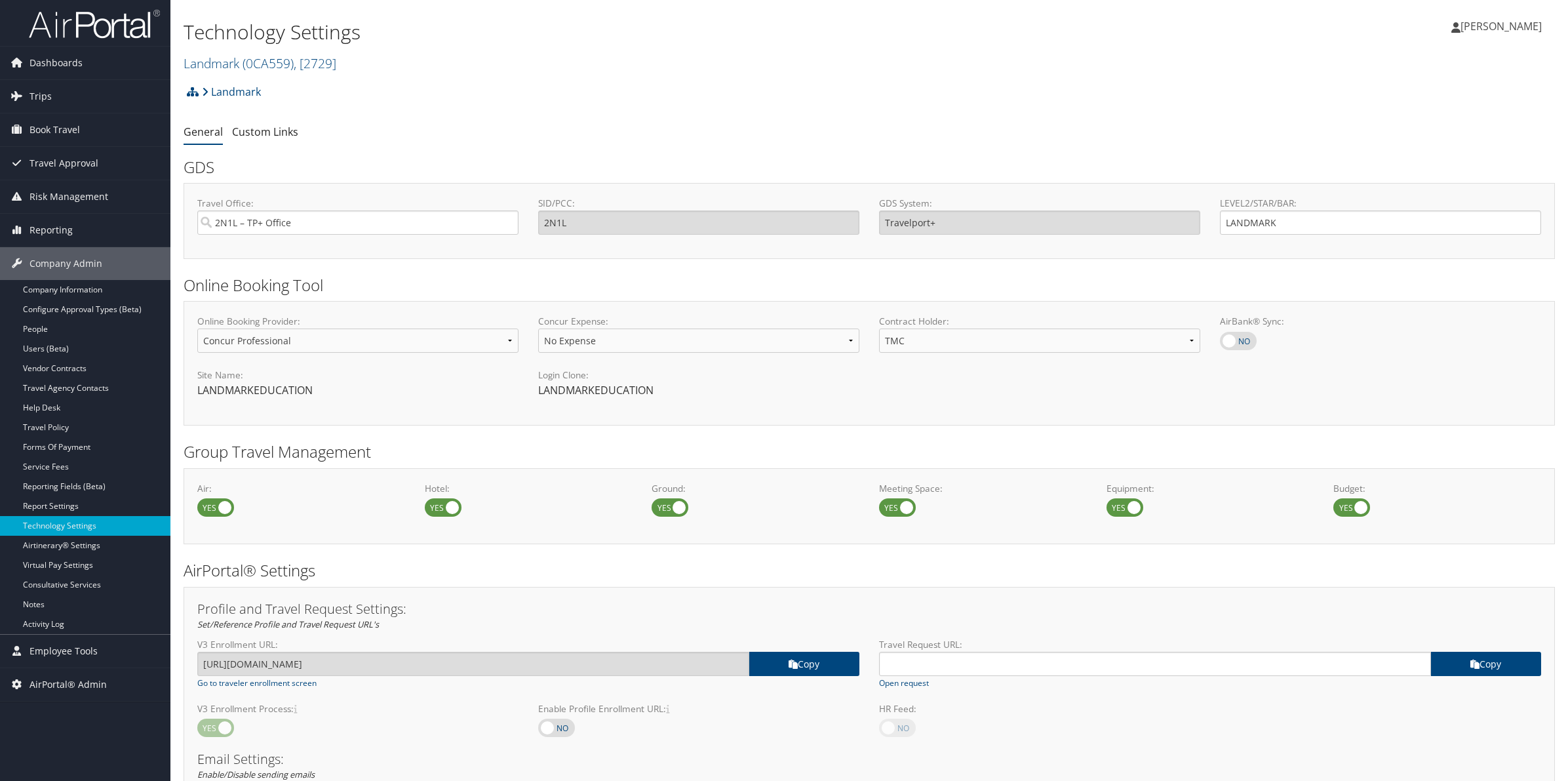
select select "4"
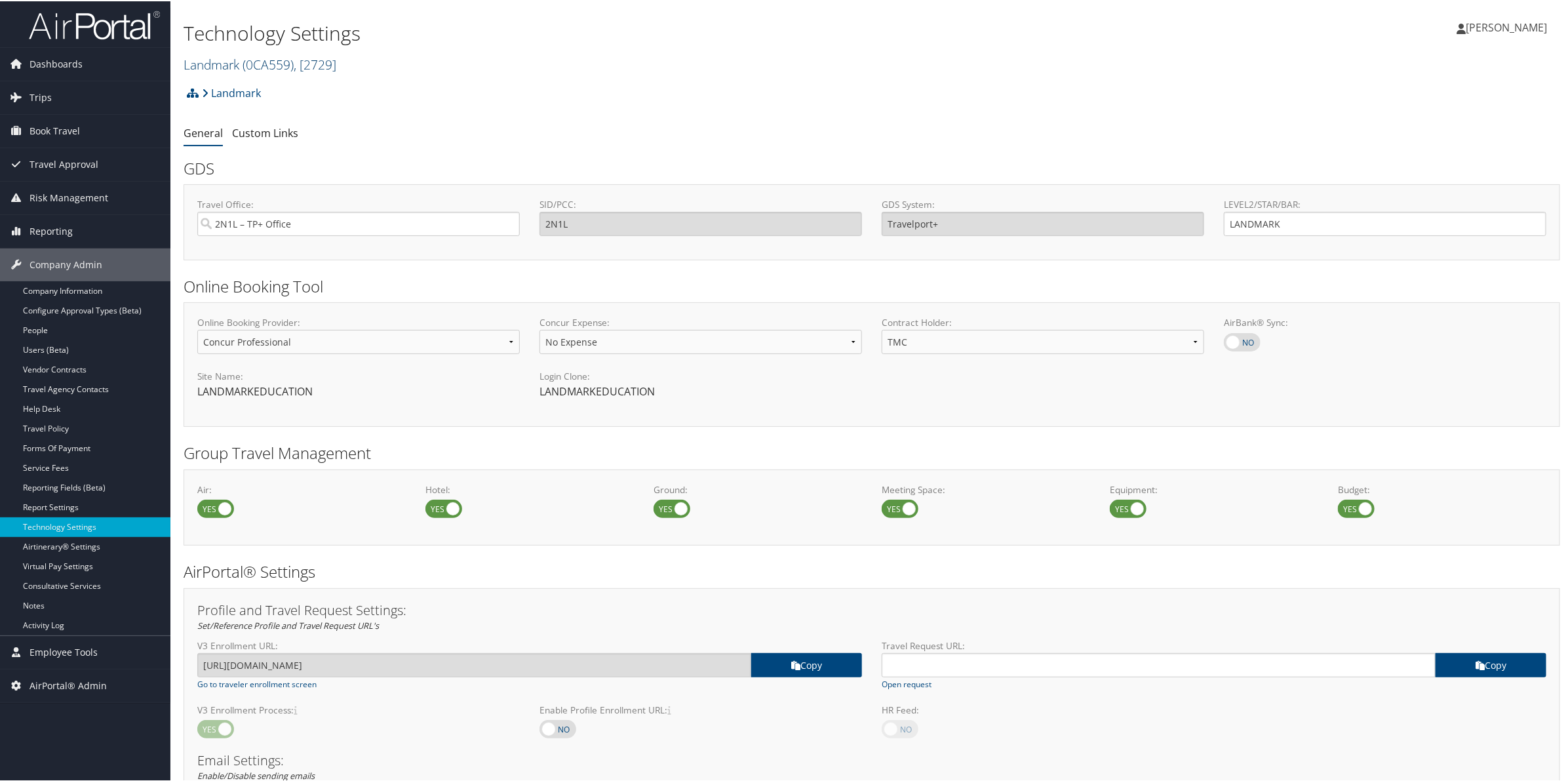
click at [216, 61] on link "Landmark ( 0CA559 ) , [ 2729 ]" at bounding box center [260, 63] width 153 height 17
click at [217, 88] on input "search" at bounding box center [270, 87] width 172 height 24
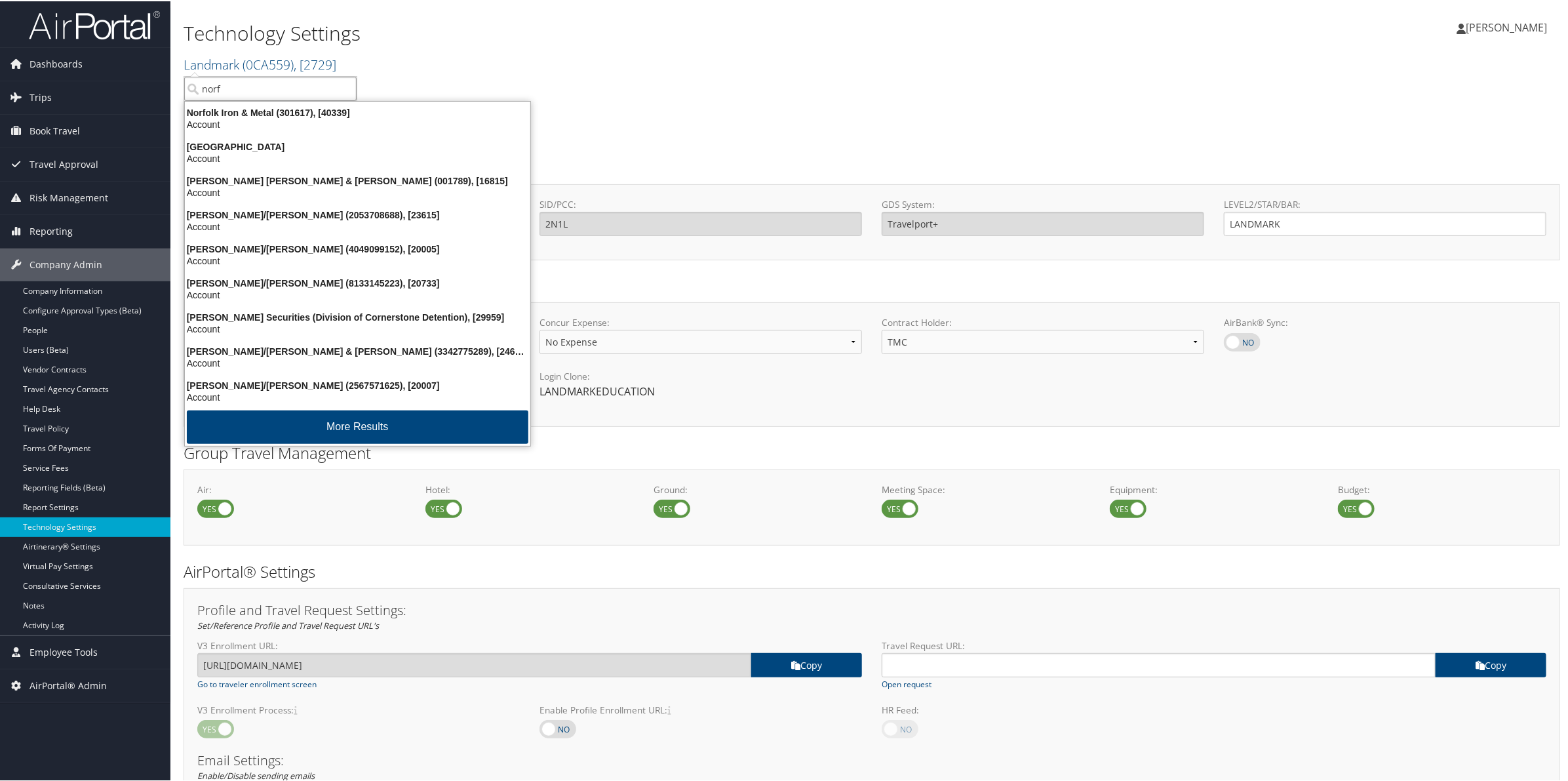
type input "norfo"
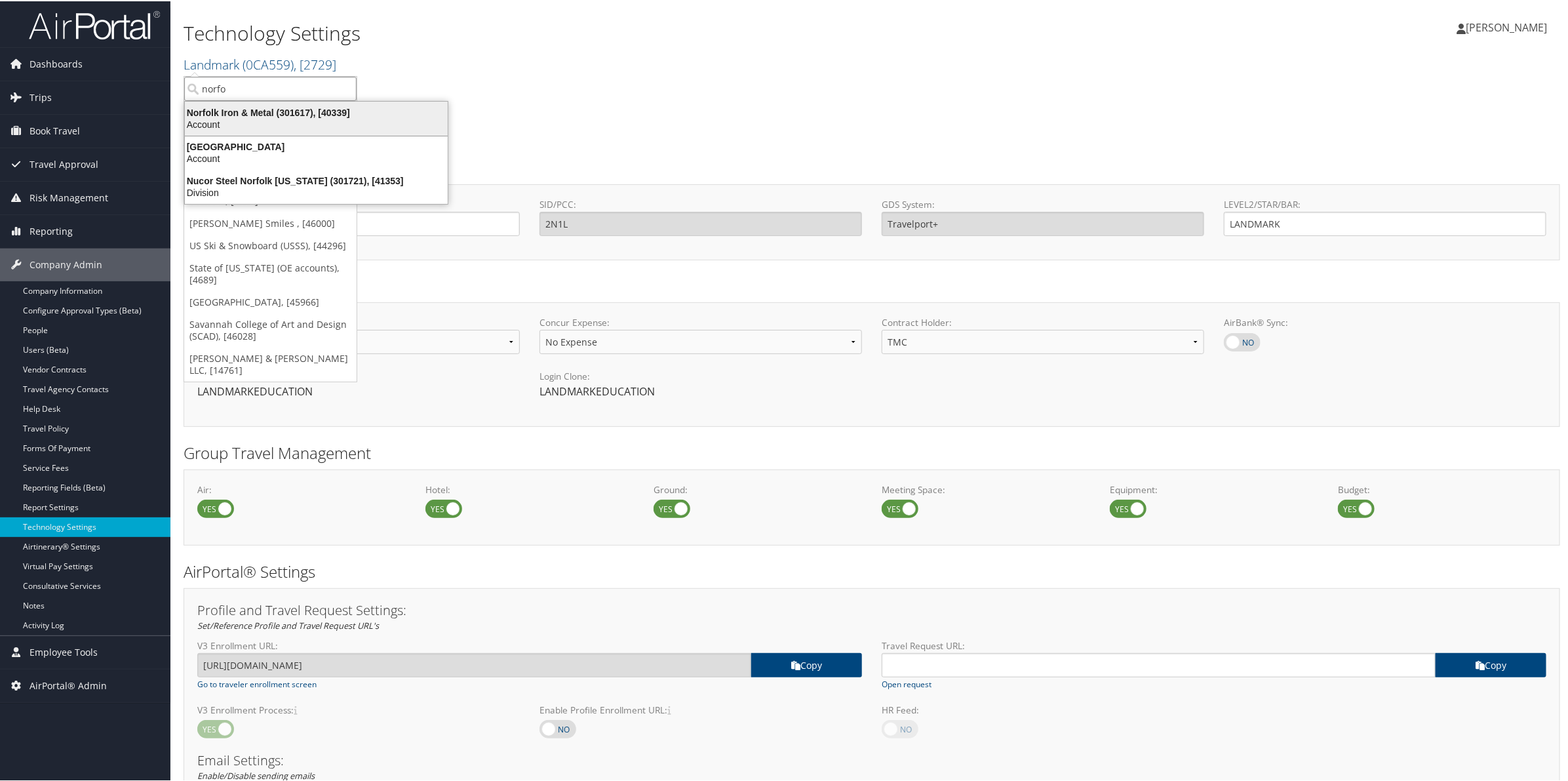
click at [243, 120] on div "Account" at bounding box center [316, 123] width 278 height 12
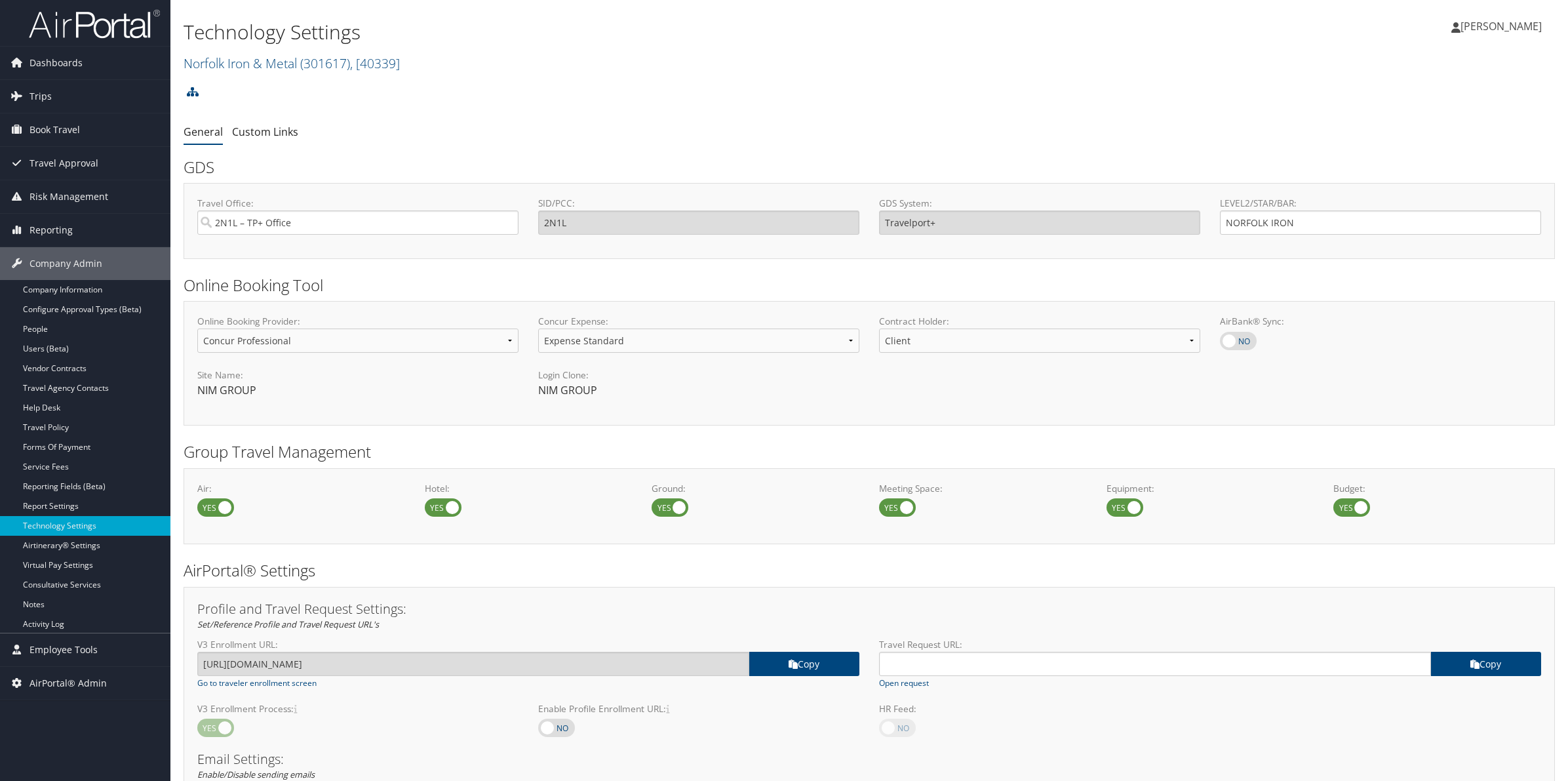
select select "4"
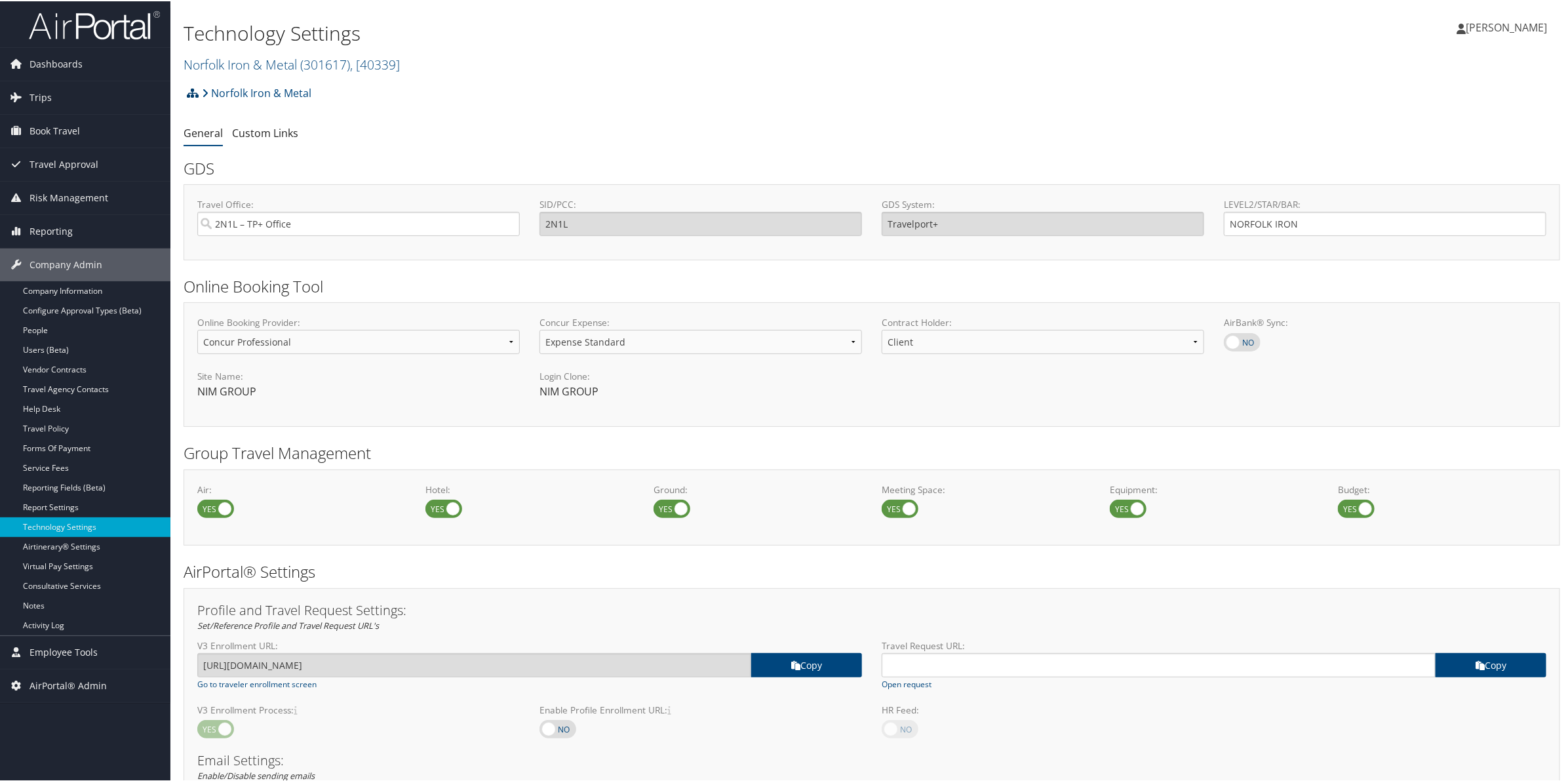
click at [190, 97] on icon at bounding box center [192, 92] width 12 height 10
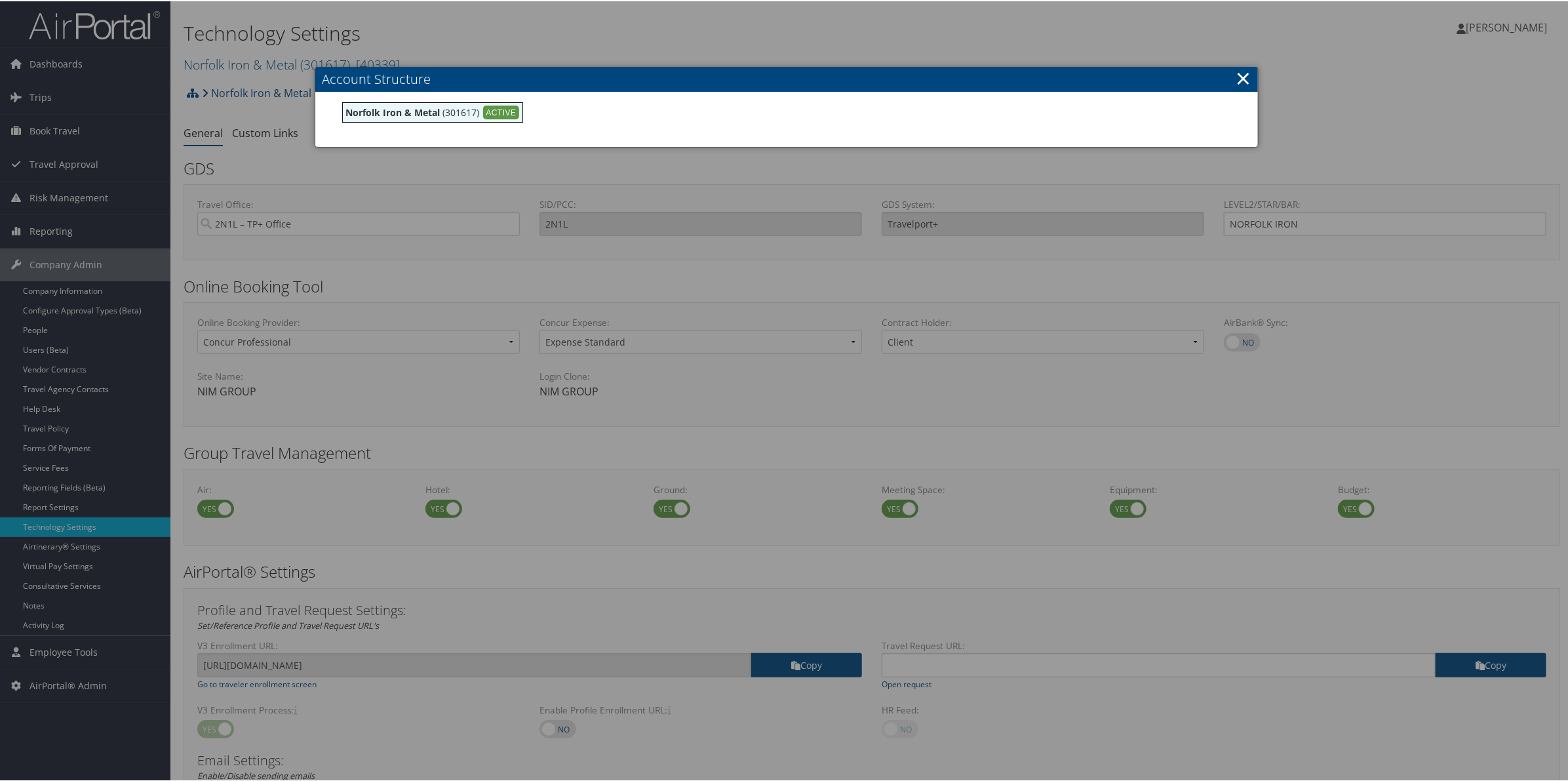
click at [1239, 76] on link "×" at bounding box center [1243, 76] width 15 height 26
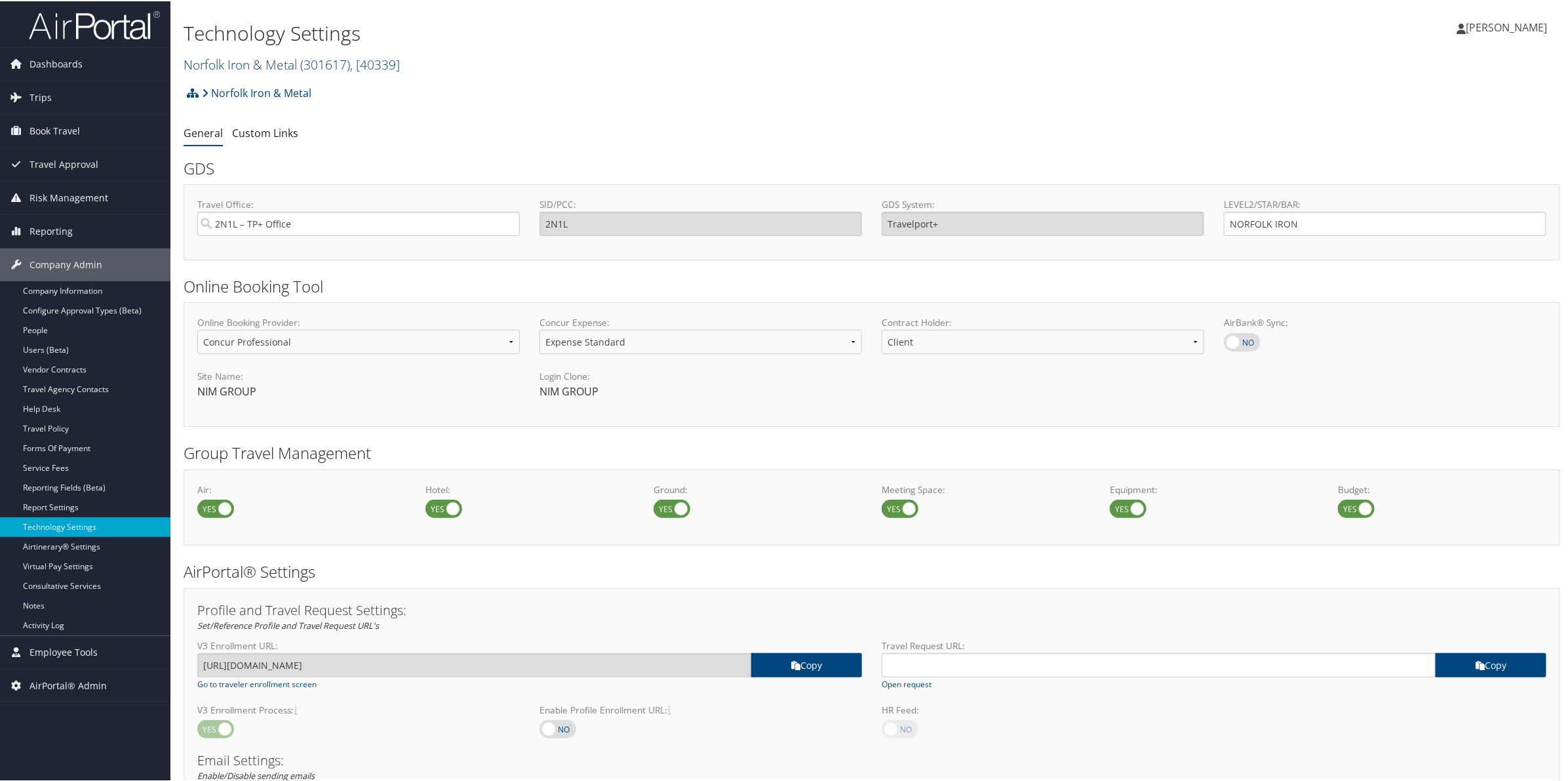
click at [283, 64] on link "Norfolk Iron & Metal ( 301617 ) , [ 40339 ]" at bounding box center [291, 63] width 216 height 17
click at [248, 99] on input "search" at bounding box center [270, 87] width 172 height 24
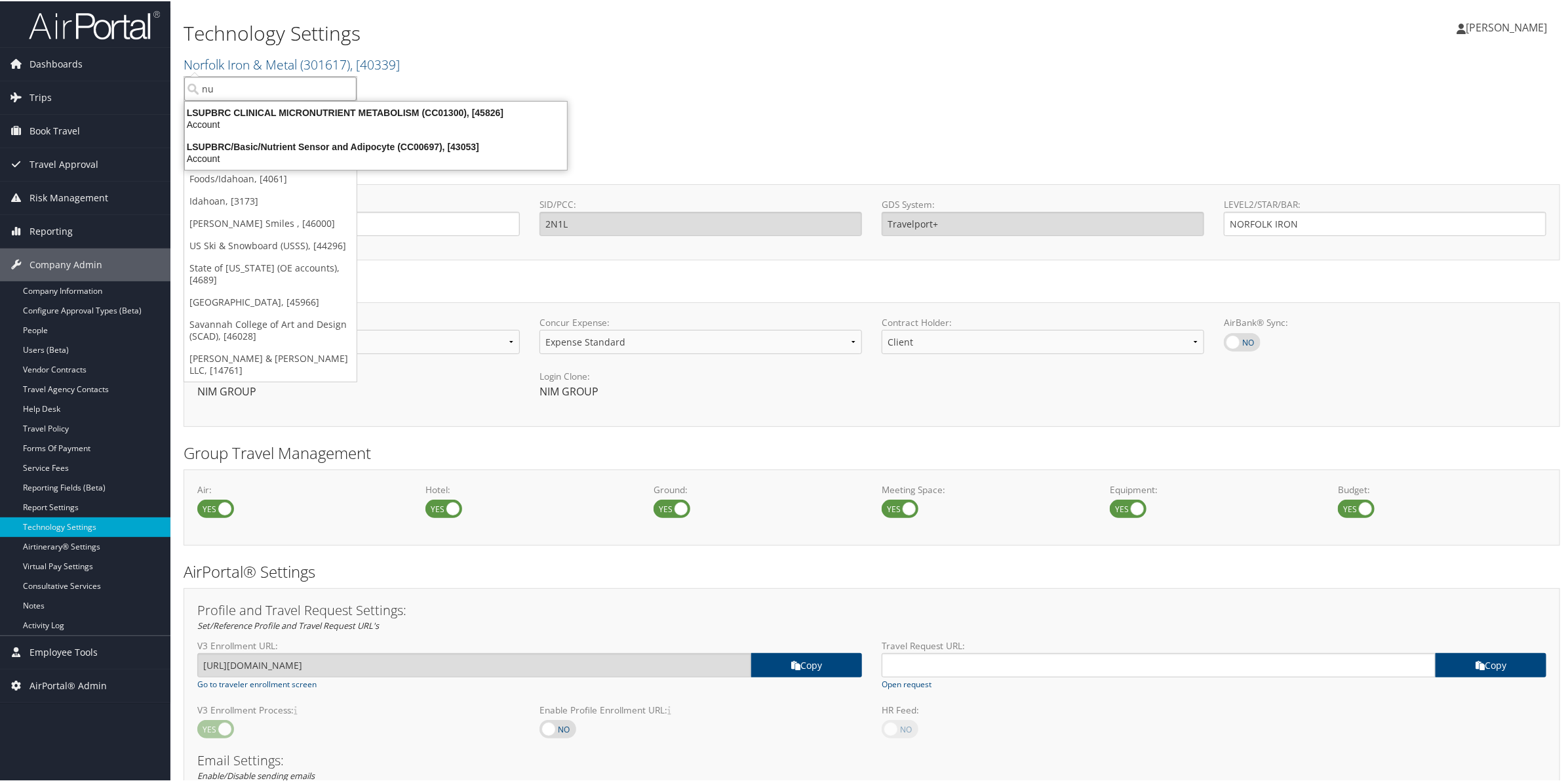
type input "n"
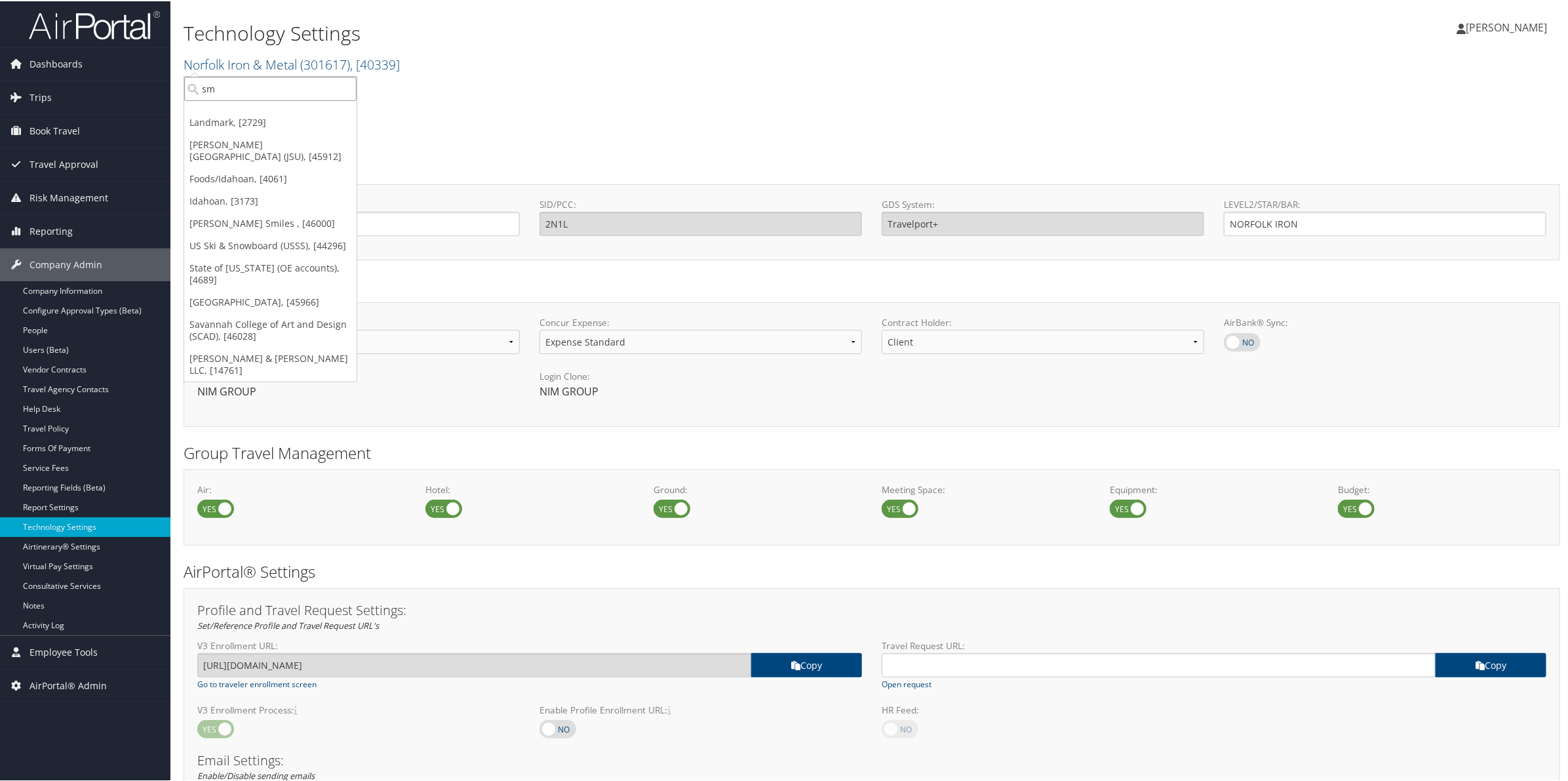
type input "sme"
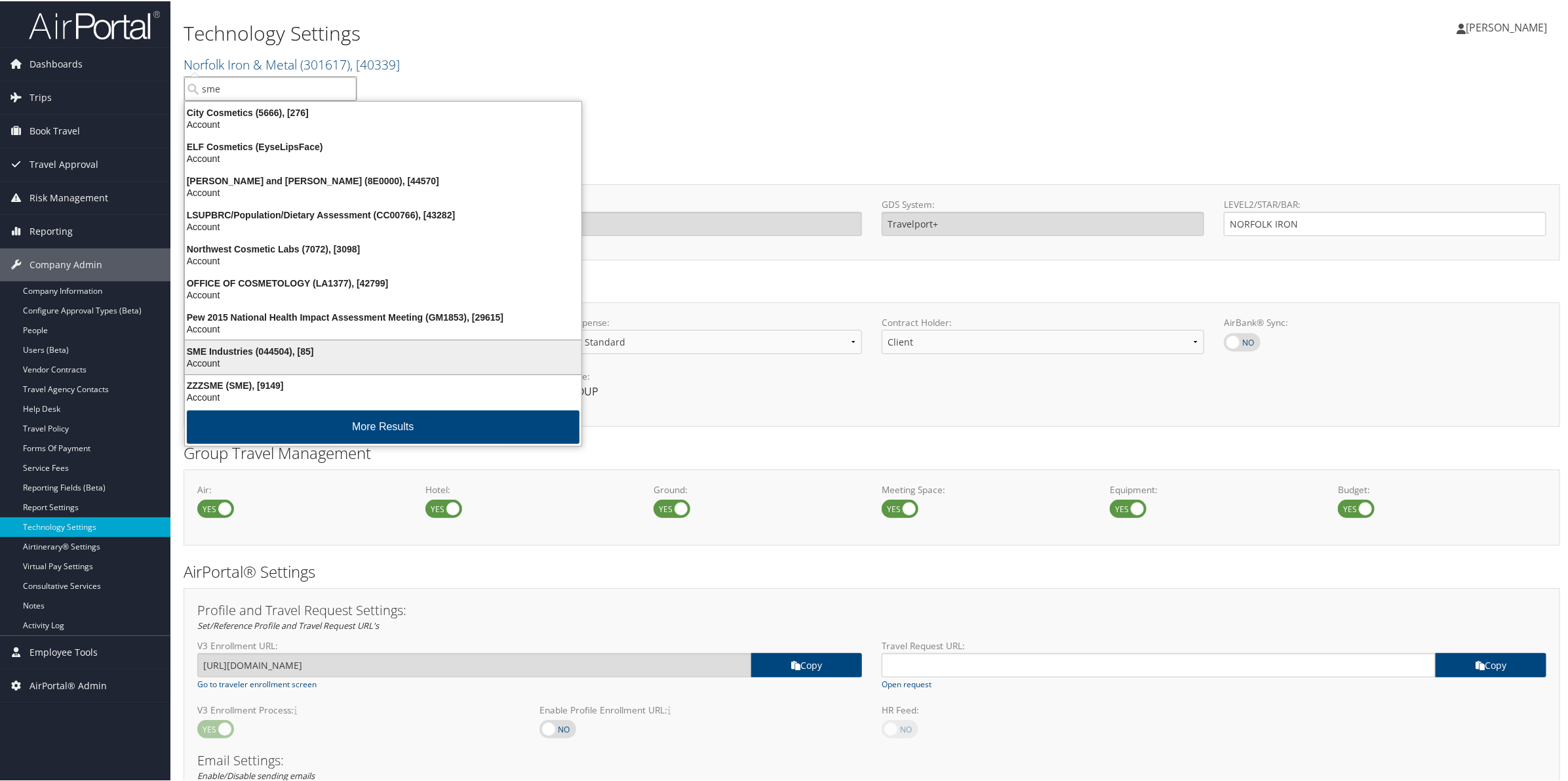
click at [260, 356] on div "Account" at bounding box center [383, 362] width 412 height 12
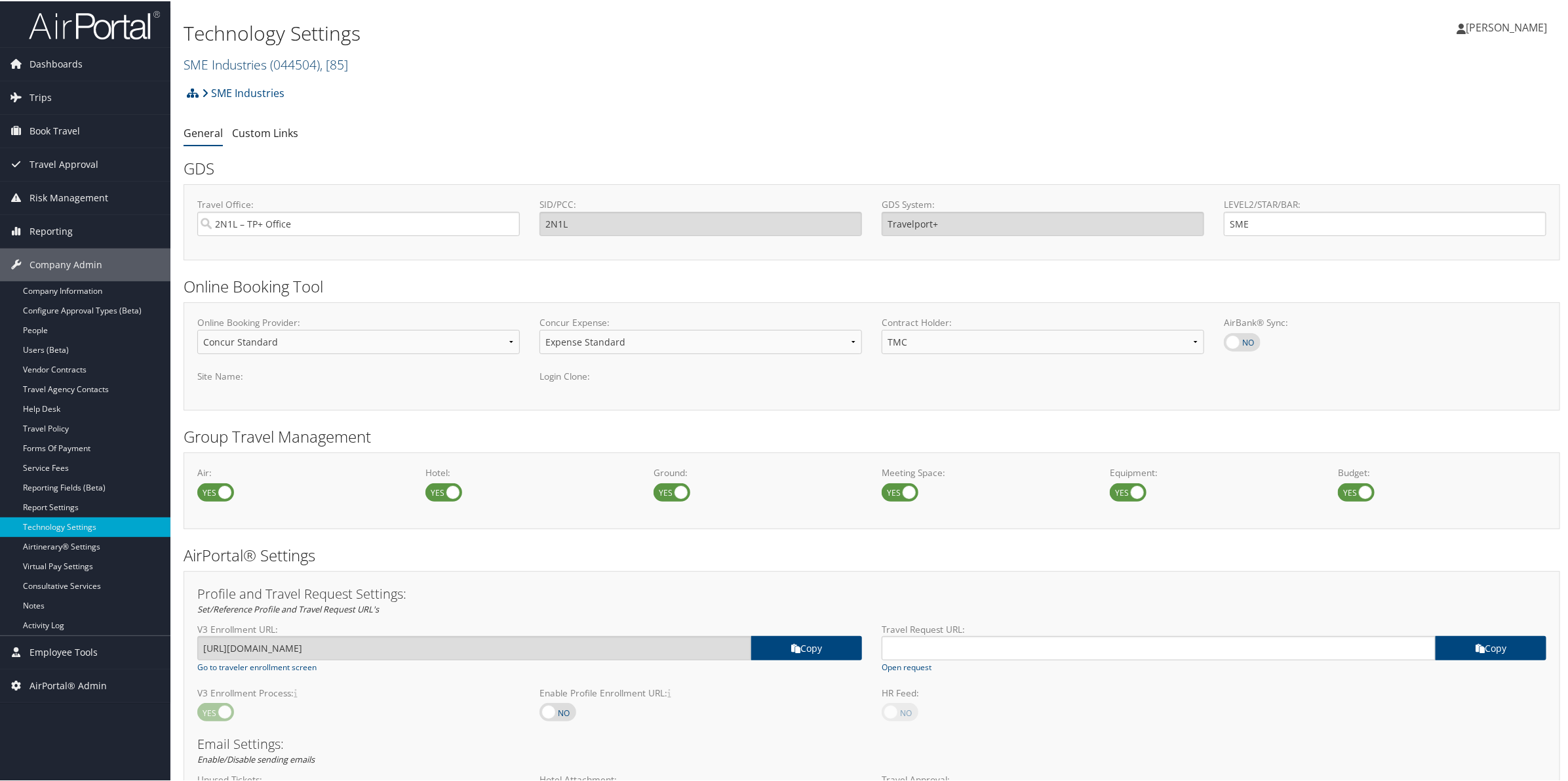
click at [264, 60] on link "SME Industries ( 044504 ) , [ 85 ]" at bounding box center [265, 63] width 164 height 17
click at [249, 88] on input "search" at bounding box center [270, 87] width 172 height 24
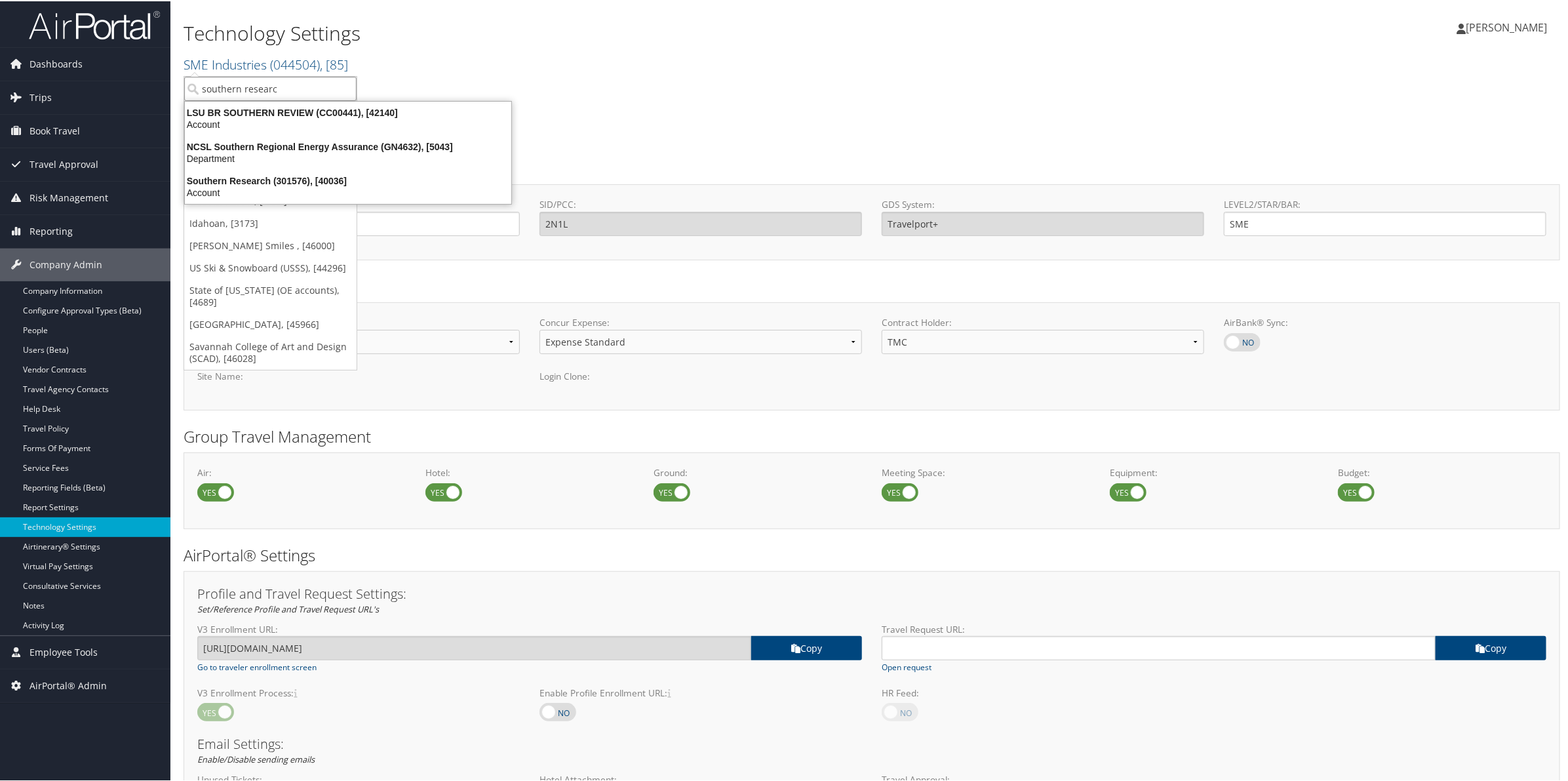
type input "southern research"
click at [279, 112] on div "Southern Research (301576), [40036]" at bounding box center [289, 111] width 224 height 12
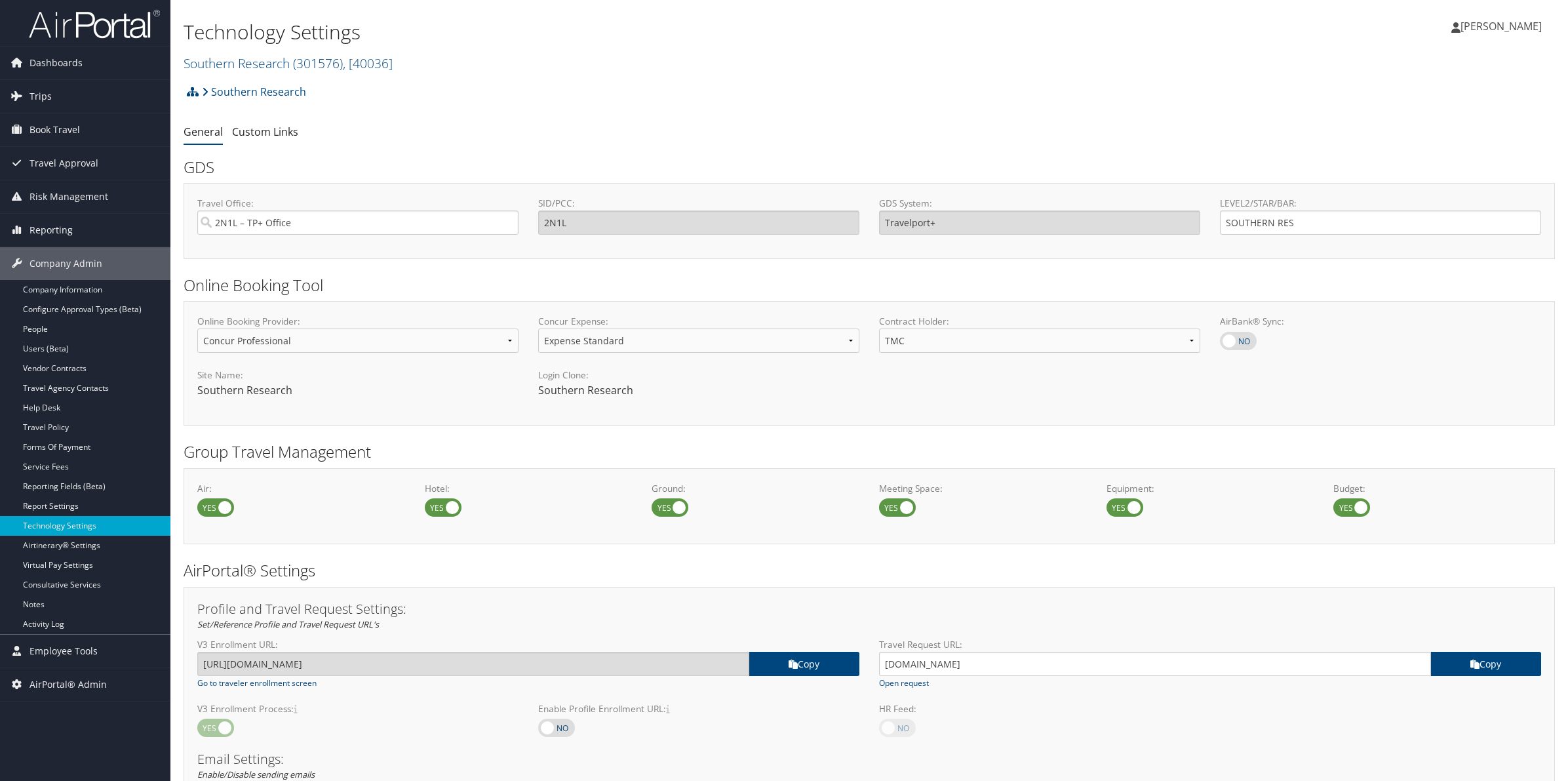
select select "4"
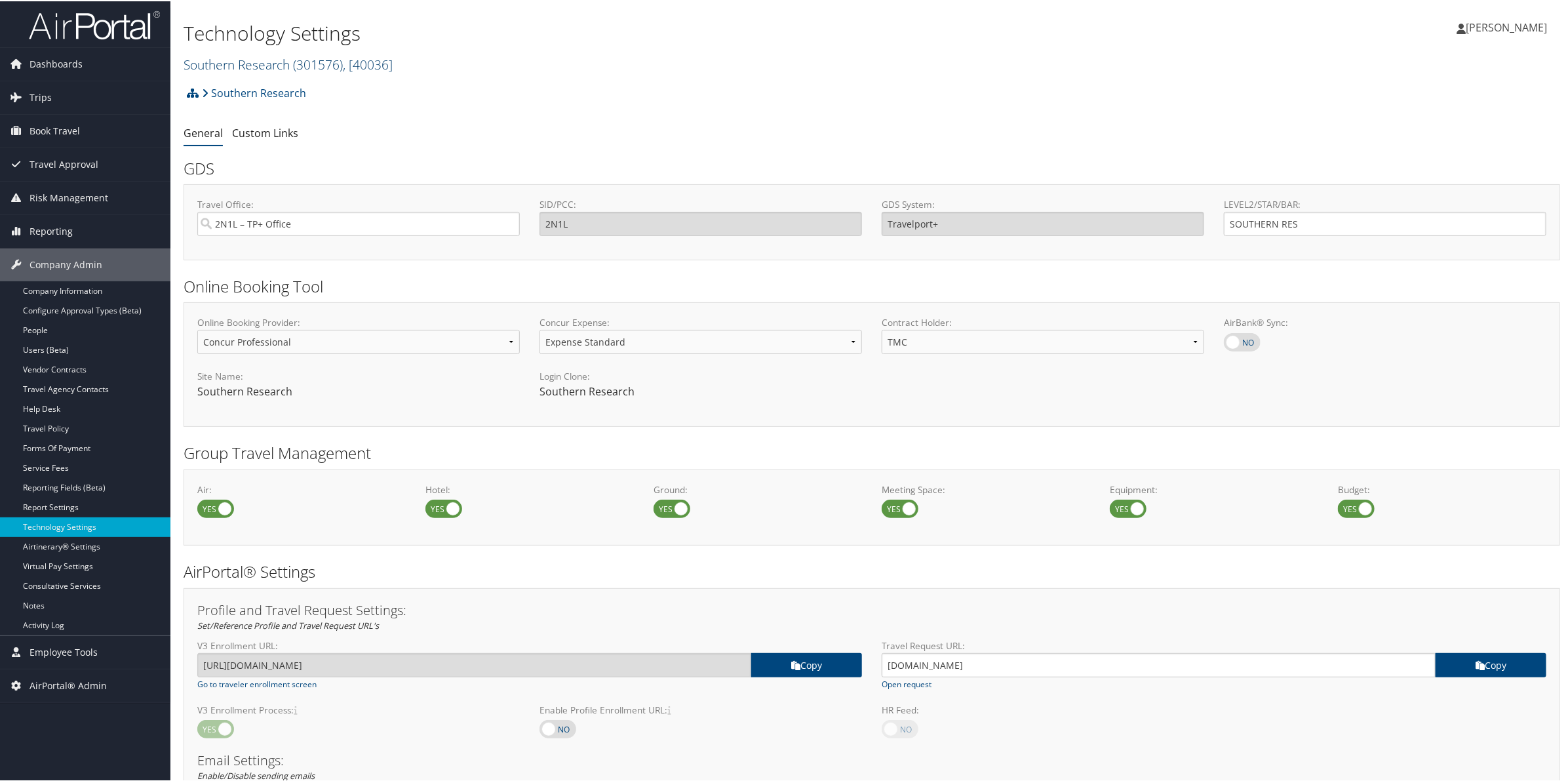
click at [261, 57] on link "Southern Research ( 301576 ) , [ 40036 ]" at bounding box center [288, 63] width 209 height 17
click at [253, 87] on input "search" at bounding box center [270, 87] width 172 height 24
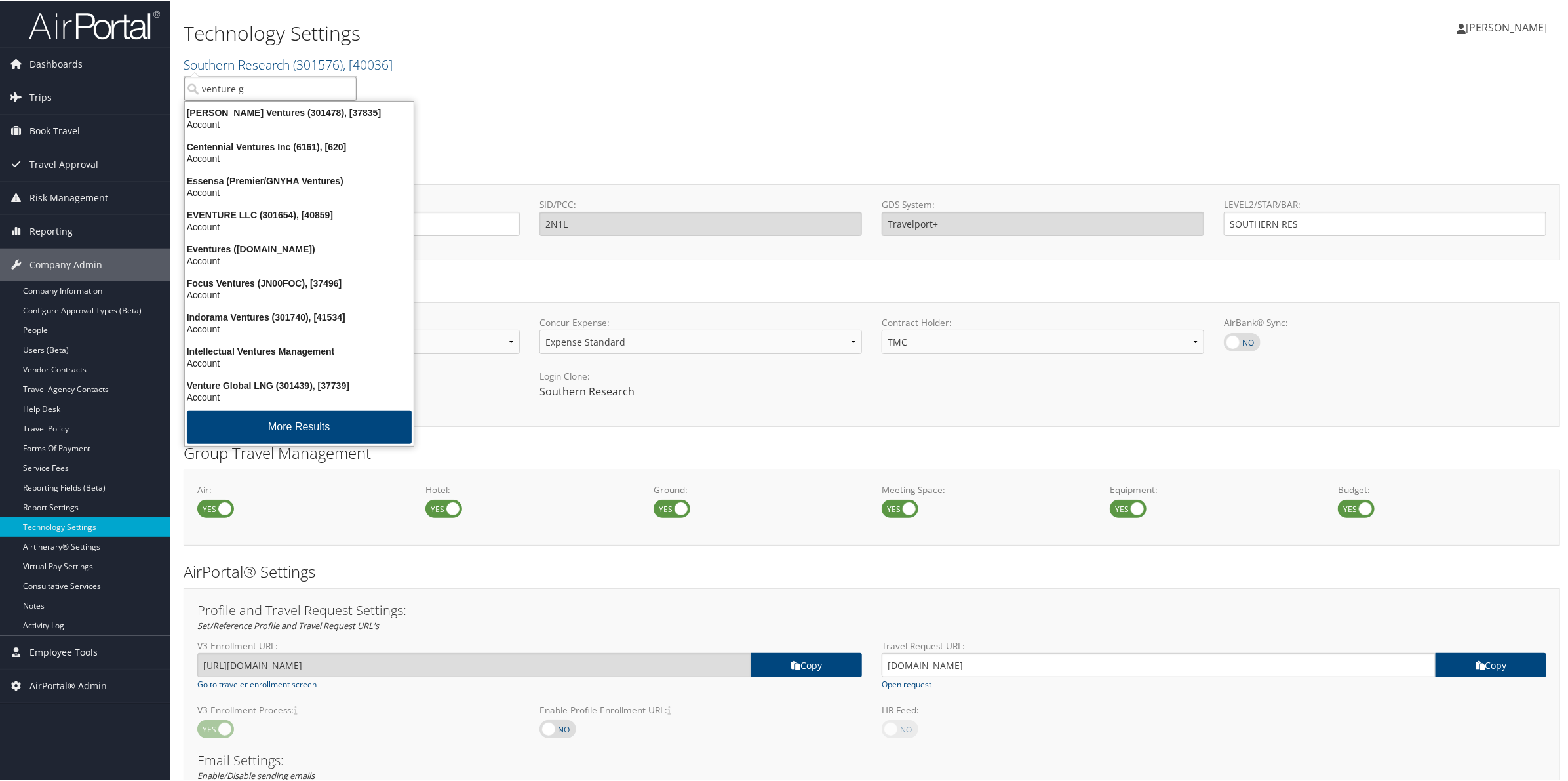
type input "venture gl"
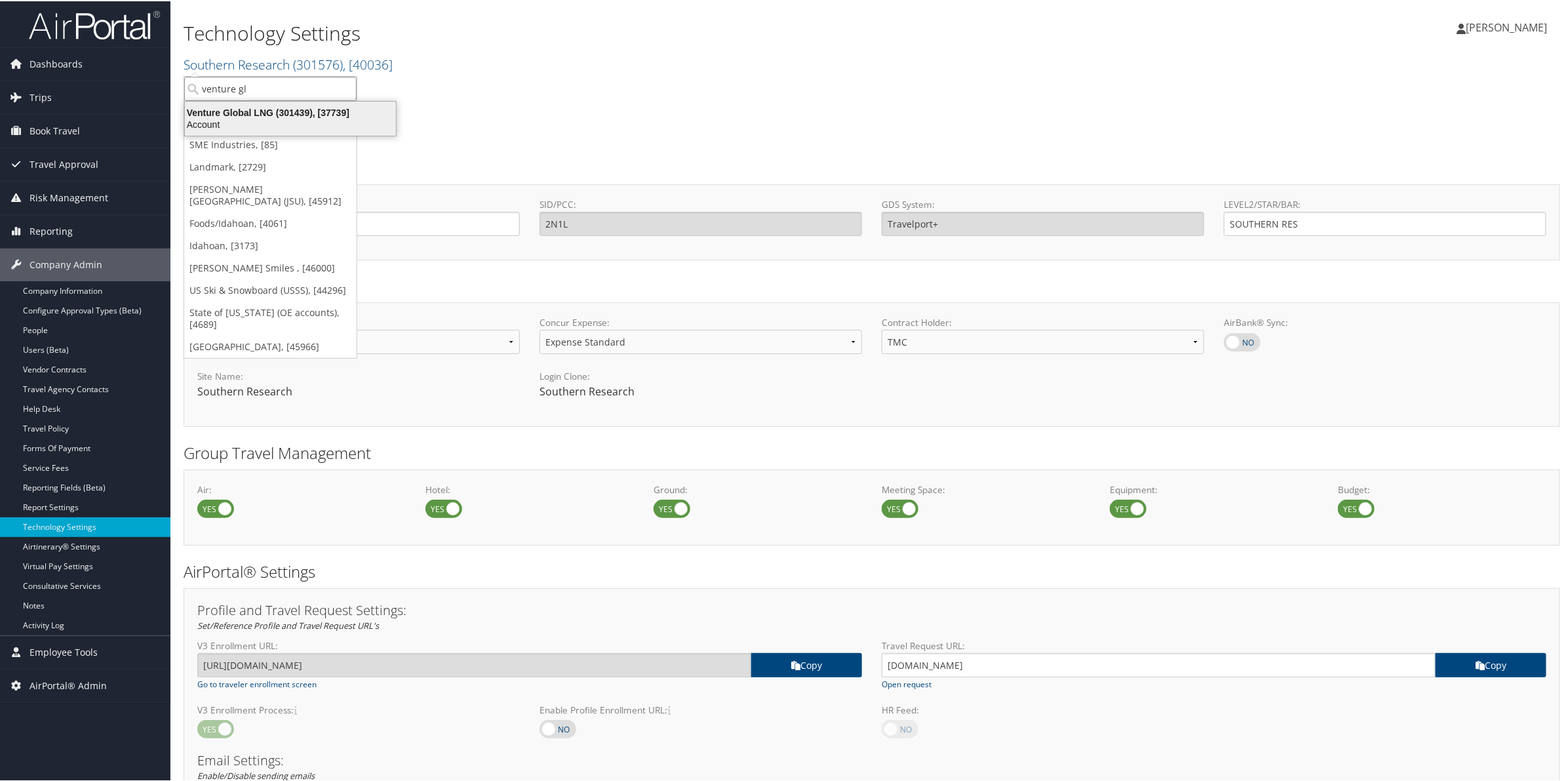
click at [240, 106] on div "Venture Global LNG (301439), [37739]" at bounding box center [290, 111] width 227 height 12
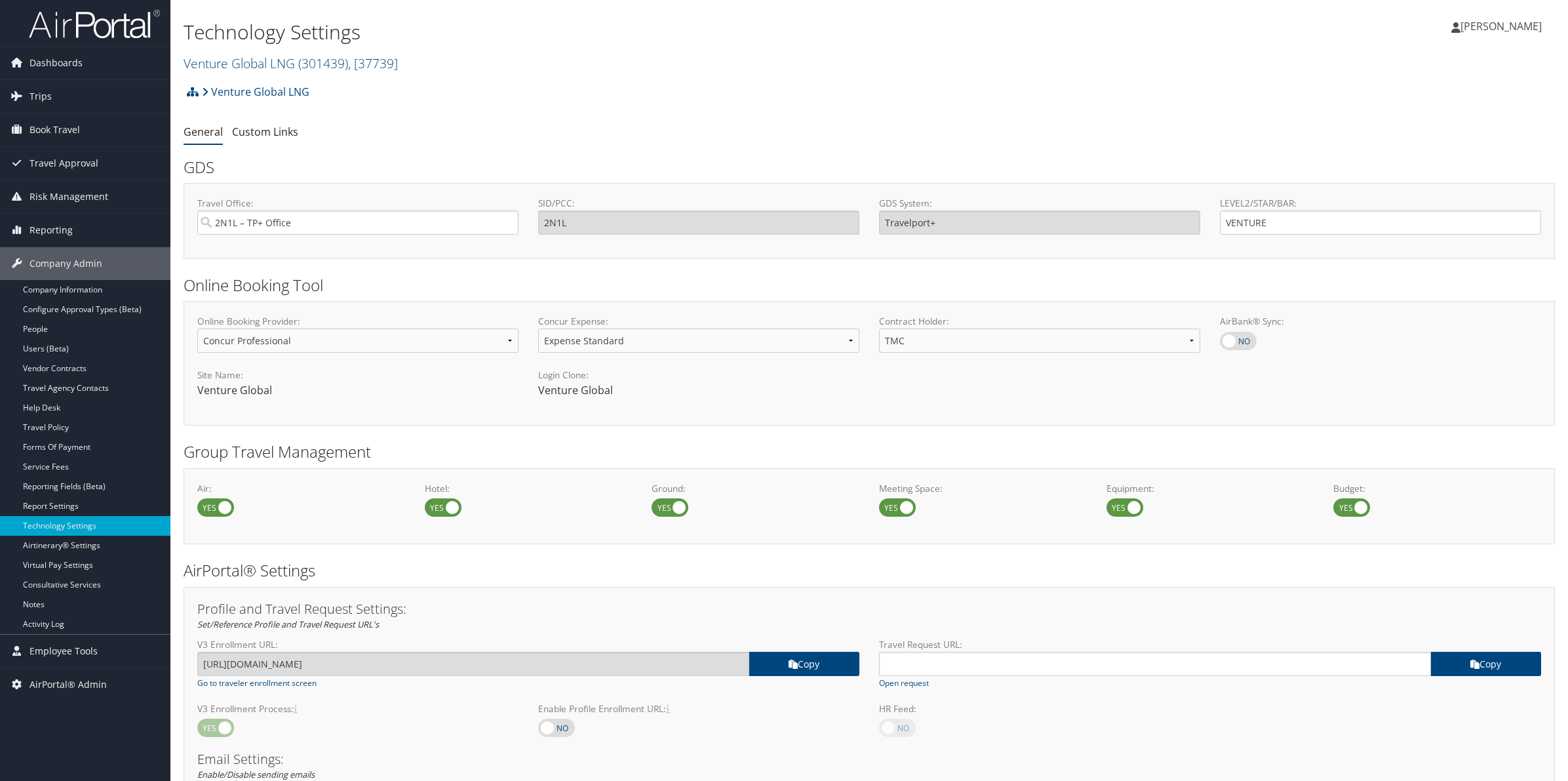
select select "4"
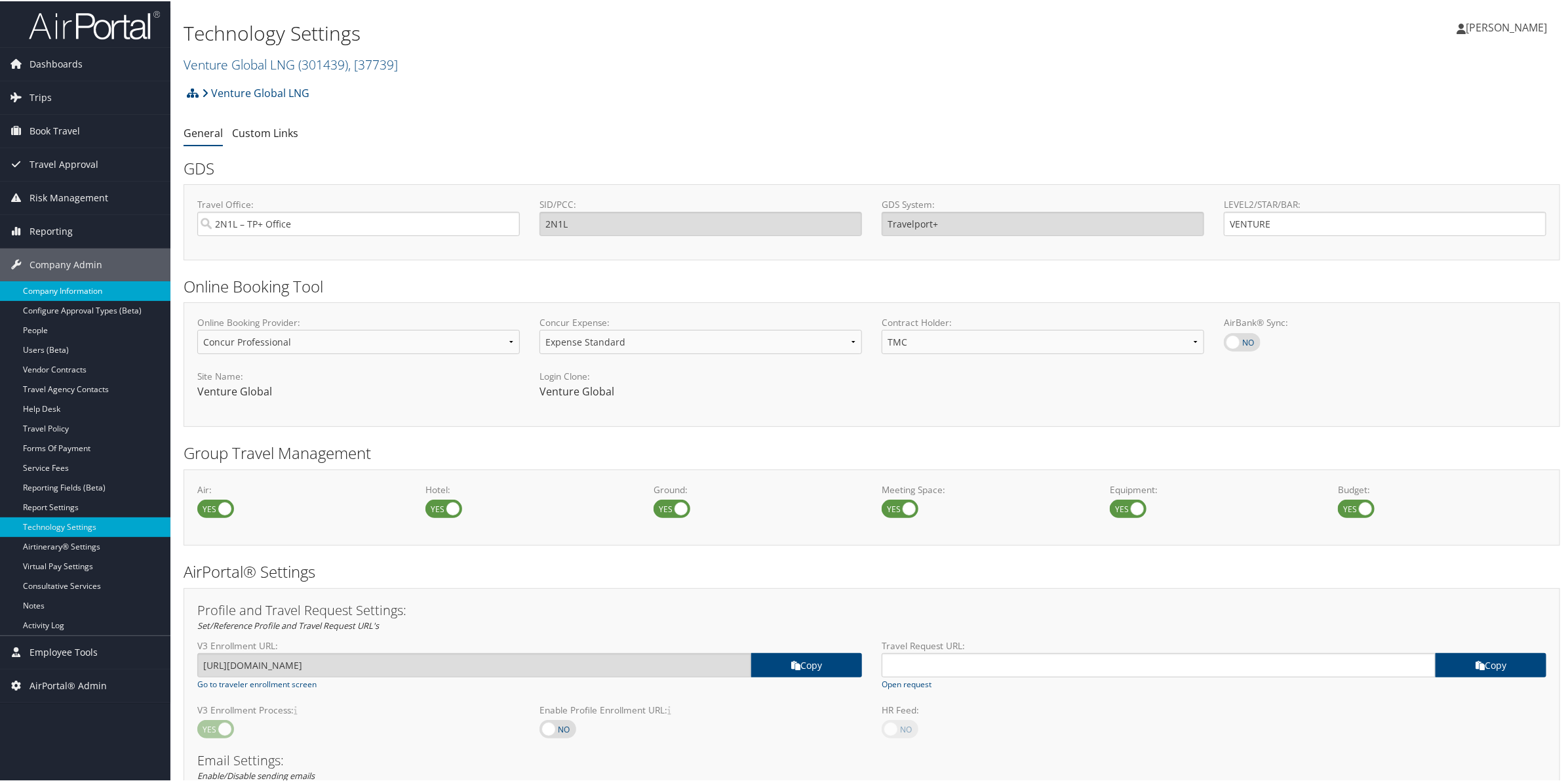
click at [88, 290] on link "Company Information" at bounding box center [85, 290] width 171 height 20
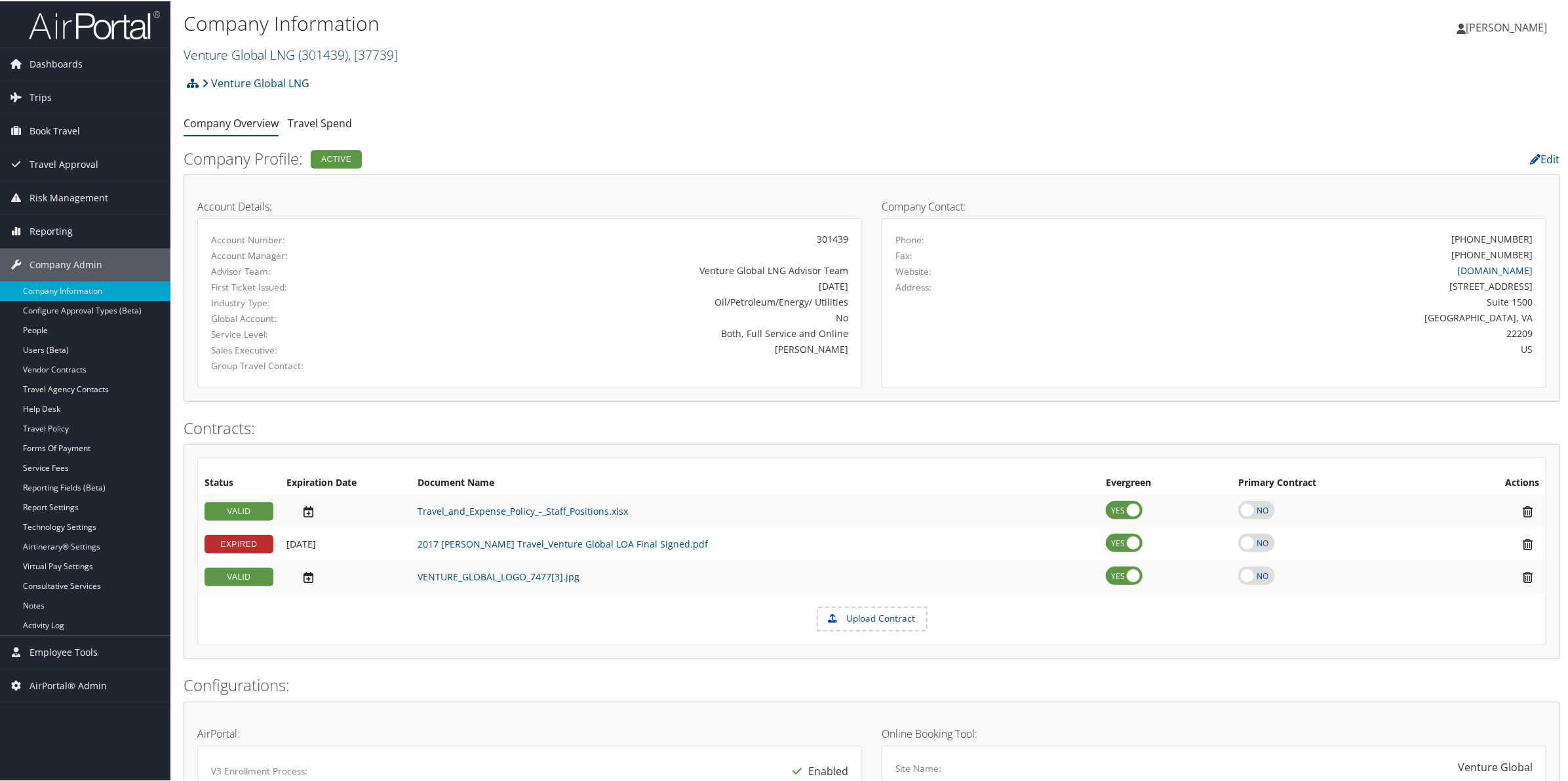
click at [286, 57] on link "Venture Global LNG ( 301439 ) , [ 37739 ]" at bounding box center [290, 53] width 214 height 17
click at [266, 83] on input "search" at bounding box center [270, 78] width 172 height 24
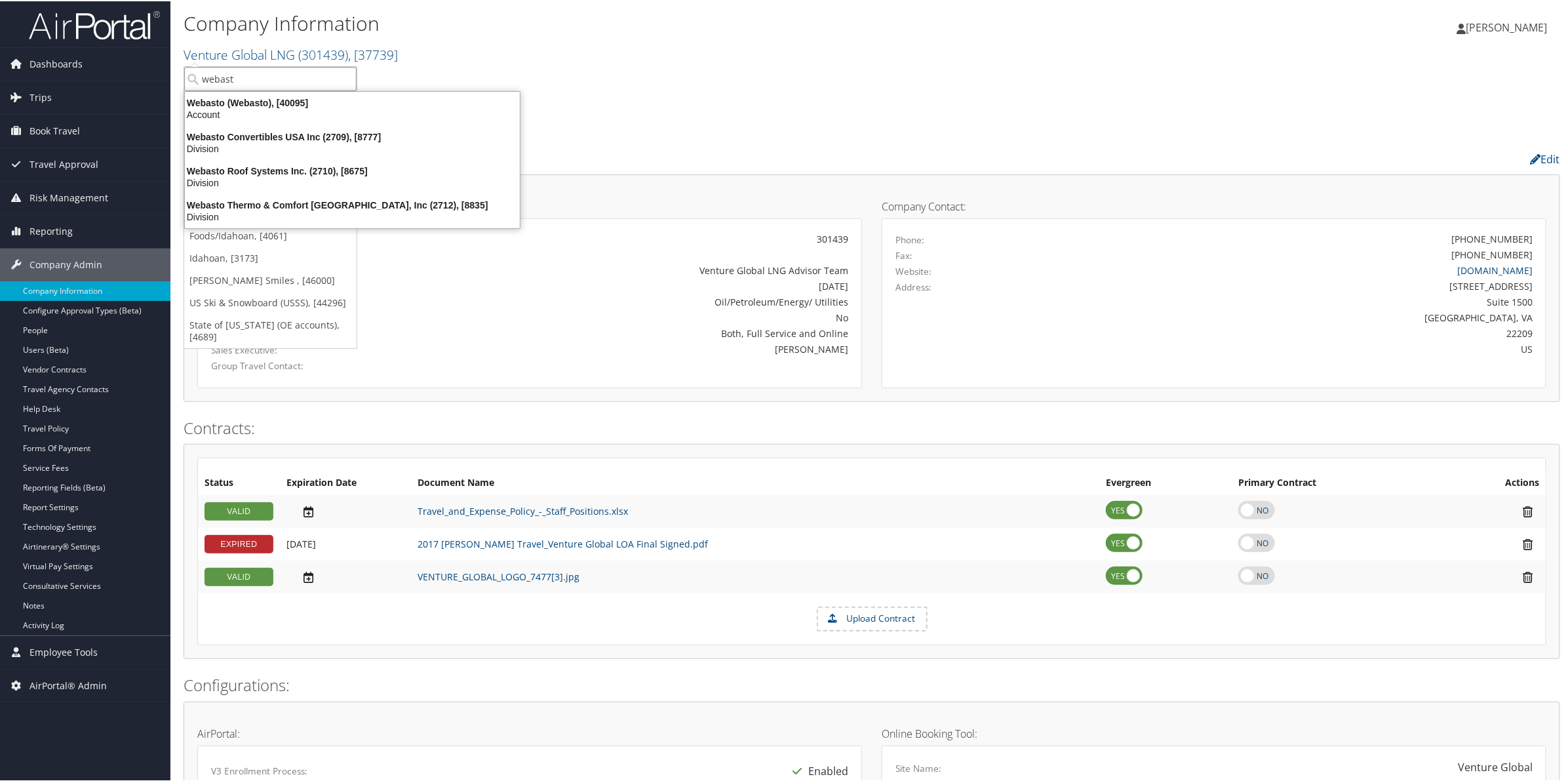
type input "webast"
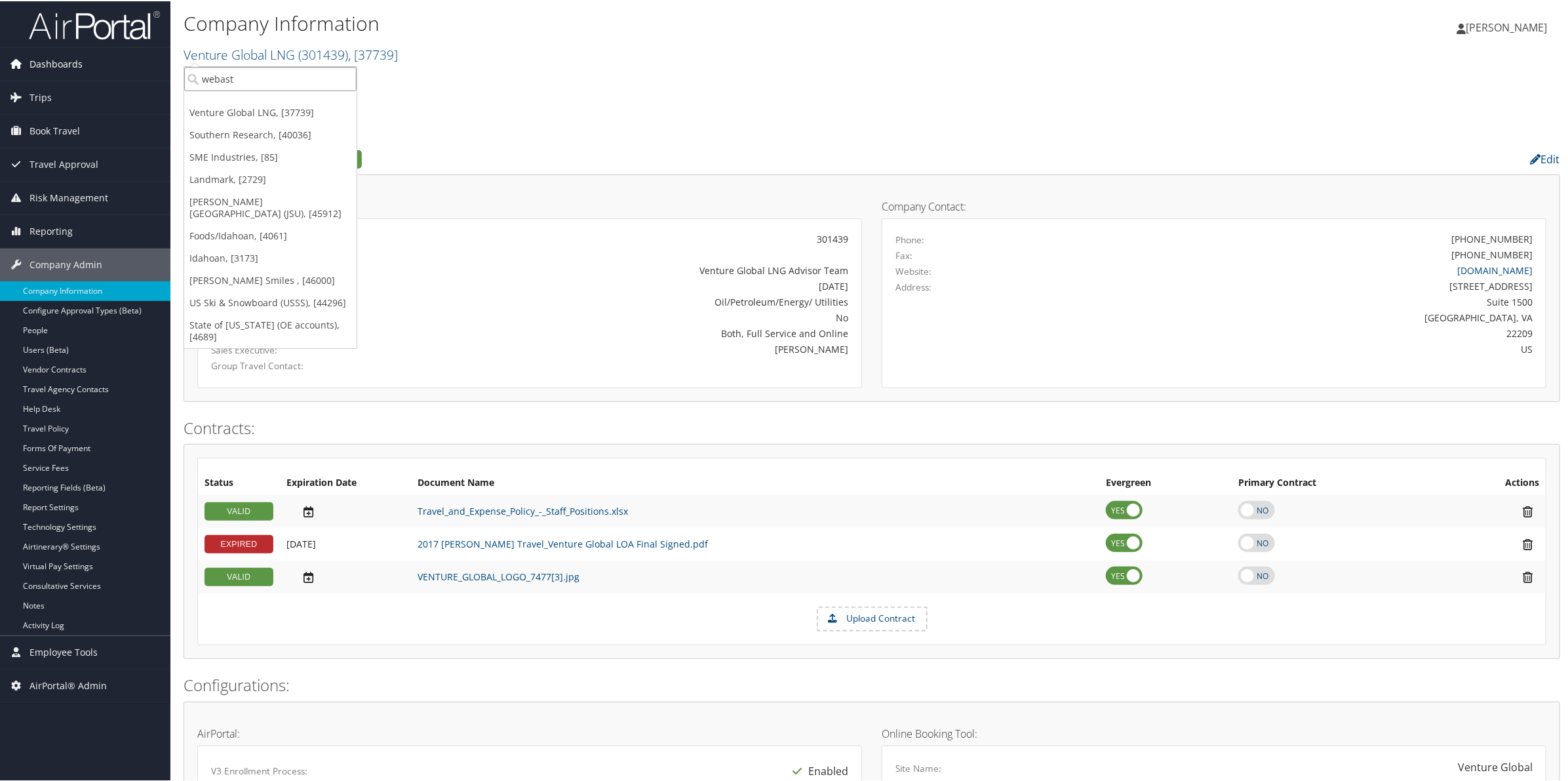
drag, startPoint x: 264, startPoint y: 78, endPoint x: 92, endPoint y: 59, distance: 173.0
click at [92, 59] on div "Dashboards AirPortal 360™ (Manager) AirPortal 360™ (Agent) My Travel Dashboard …" at bounding box center [786, 708] width 1573 height 1416
click at [239, 53] on link "Venture Global LNG ( 301439 ) , [ 37739 ]" at bounding box center [290, 53] width 214 height 17
click at [231, 82] on input "webast" at bounding box center [270, 78] width 172 height 24
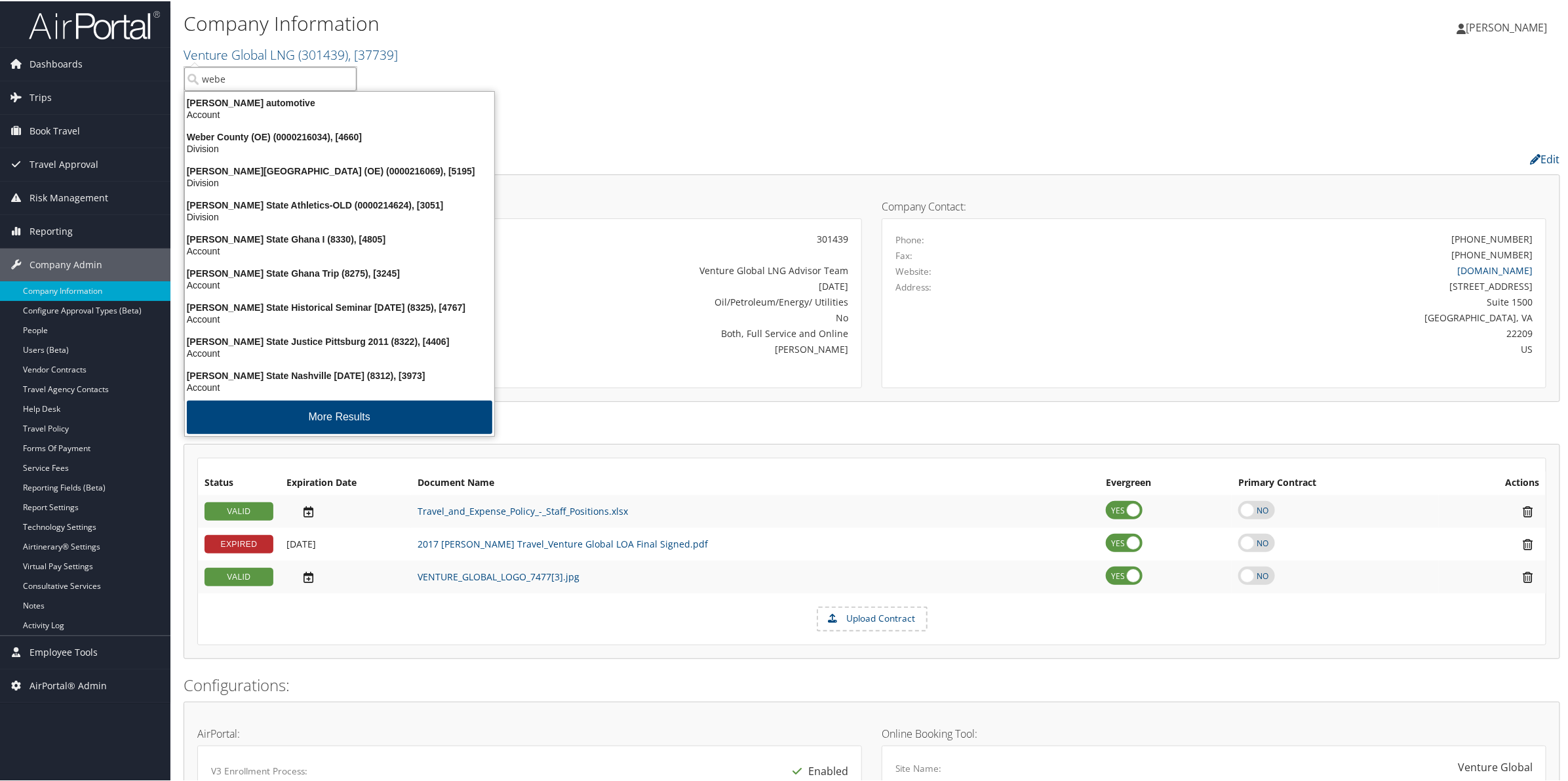
type input "webe"
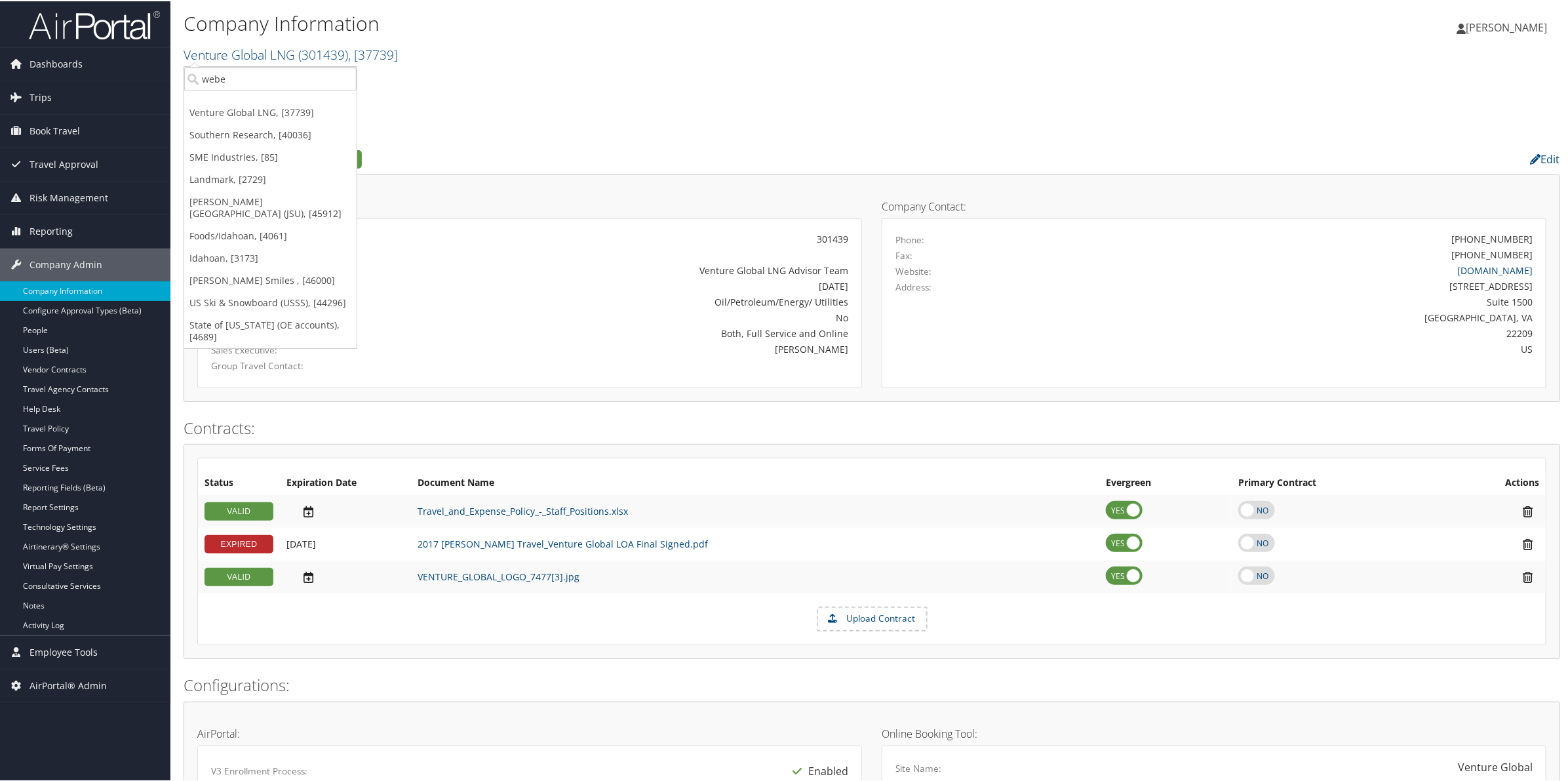
click at [507, 78] on div "Venture Global LNG Account Structure Venture Global LNG (301439) ACTIVE Create …" at bounding box center [871, 86] width 1376 height 36
click at [269, 53] on link "Venture Global LNG ( 301439 ) , [ 37739 ]" at bounding box center [290, 53] width 214 height 17
click at [250, 79] on input "webe" at bounding box center [270, 78] width 172 height 24
type input "woodgrain"
click at [231, 104] on div "Woodgrain Inc. (301728), [37331]" at bounding box center [280, 101] width 206 height 12
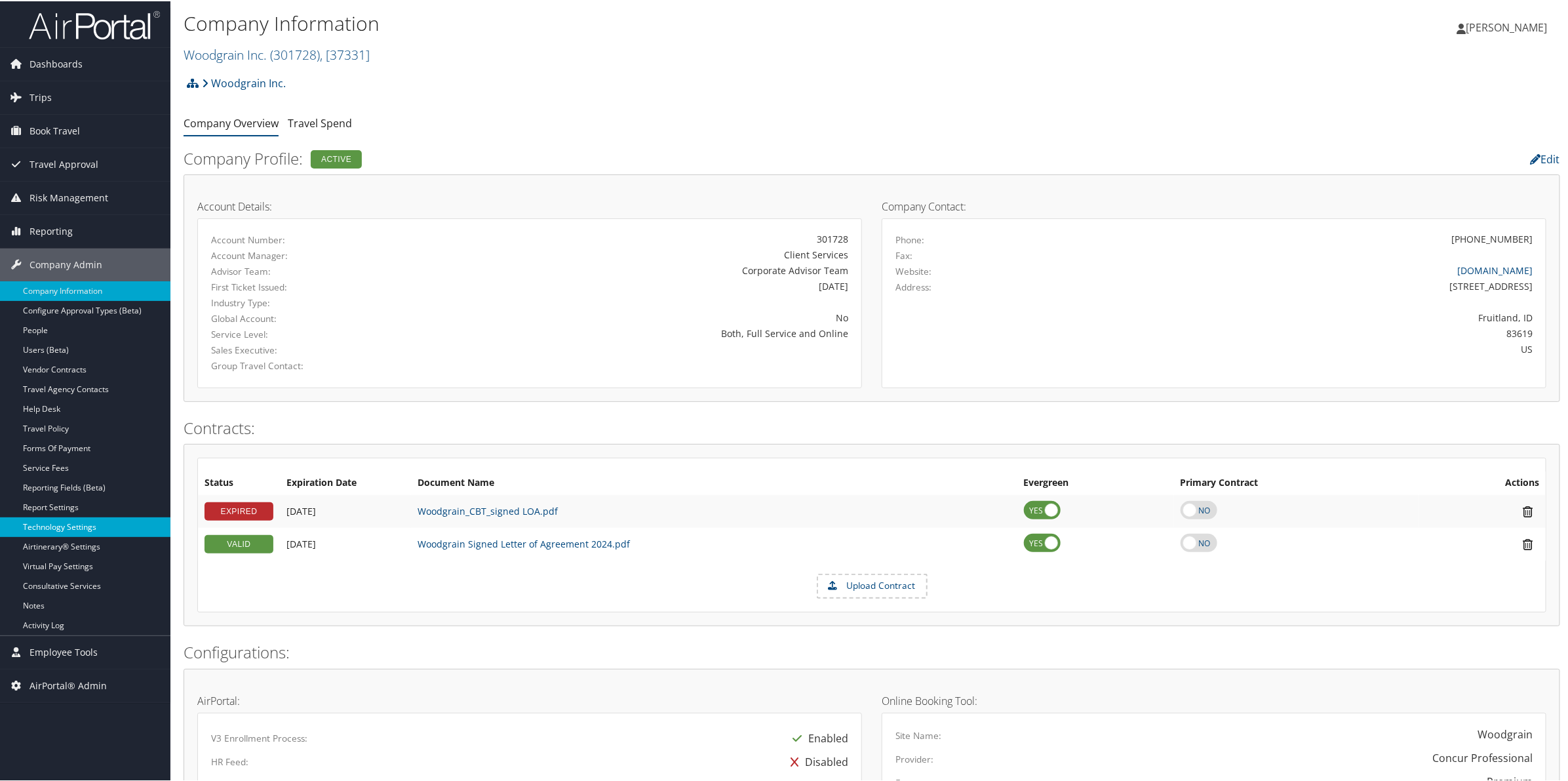
click at [72, 528] on link "Technology Settings" at bounding box center [85, 526] width 171 height 20
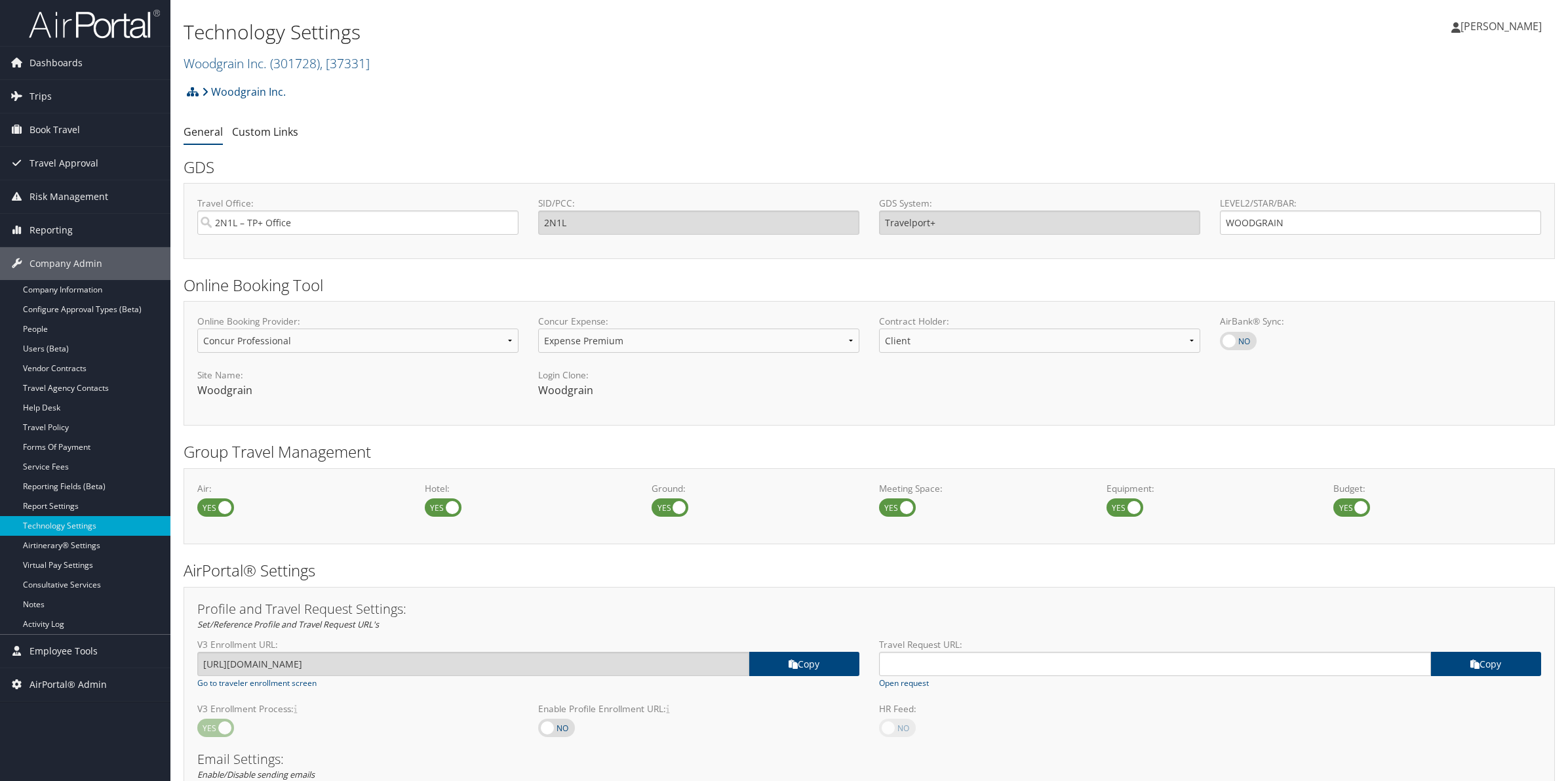
select select "4"
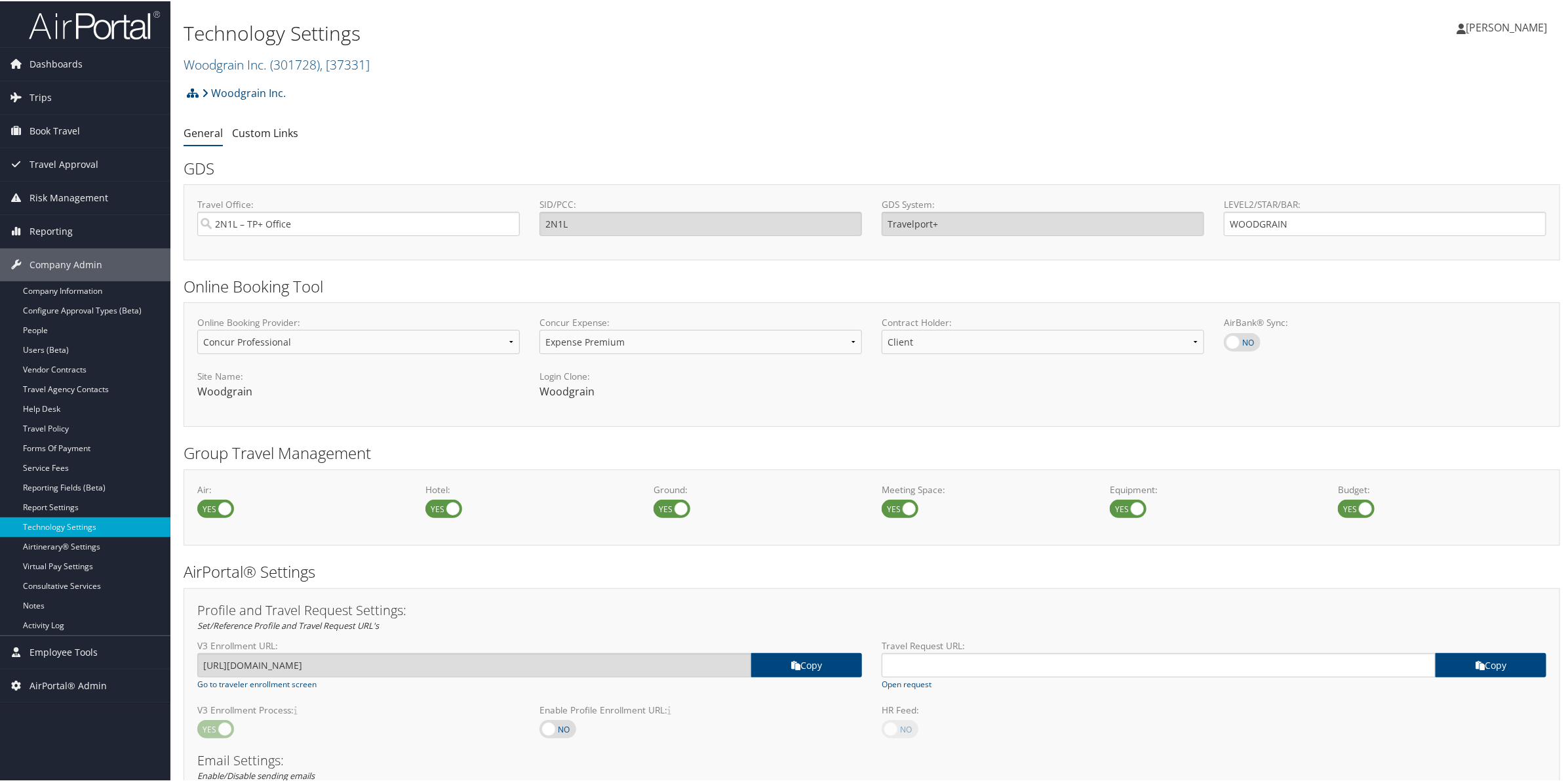
click at [1563, 446] on div "Technology Settings Woodgrain Inc. ( 301728 ) , [ 37331 ] Woodgrain Inc. Ventur…" at bounding box center [872, 720] width 1403 height 1440
